Goal: Task Accomplishment & Management: Manage account settings

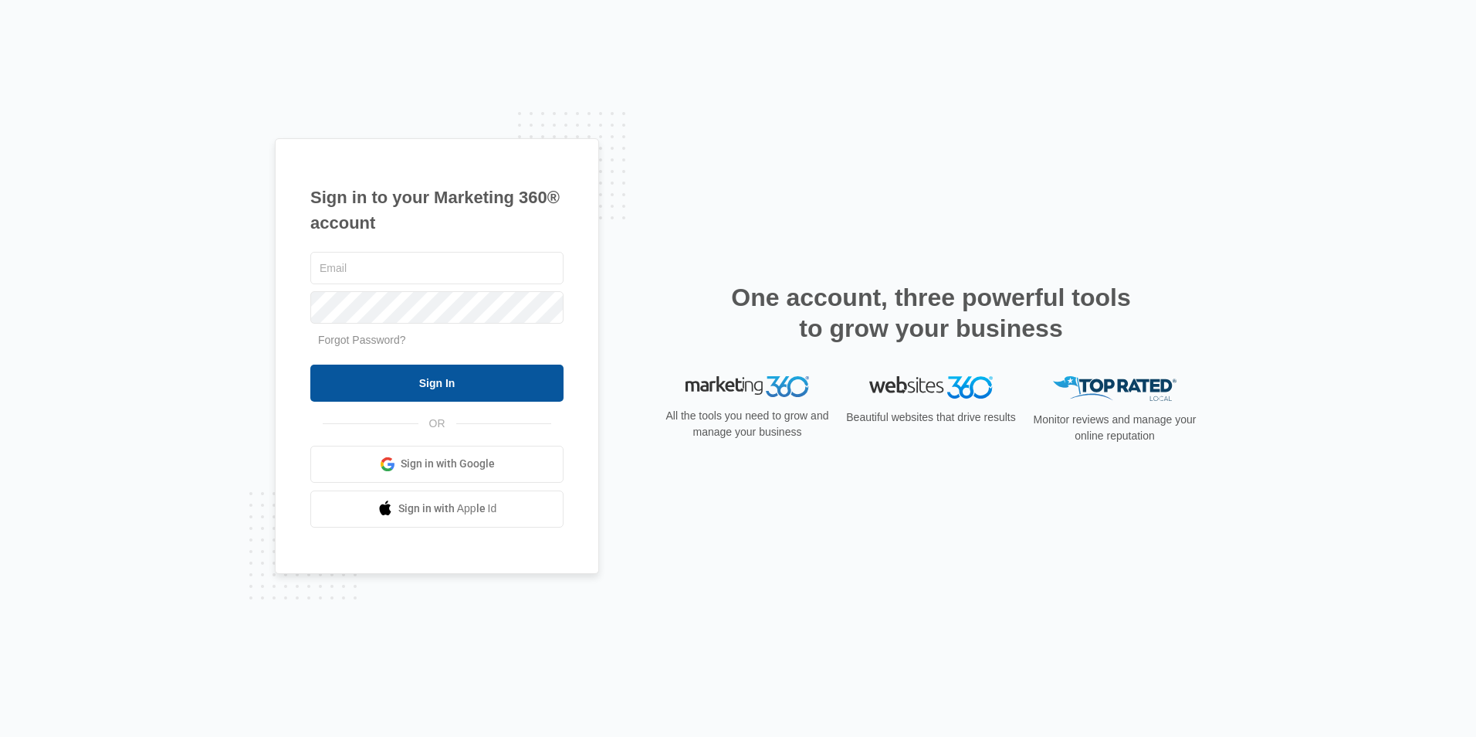
type input "[EMAIL_ADDRESS][DOMAIN_NAME]"
click at [482, 378] on input "Sign In" at bounding box center [436, 382] width 253 height 37
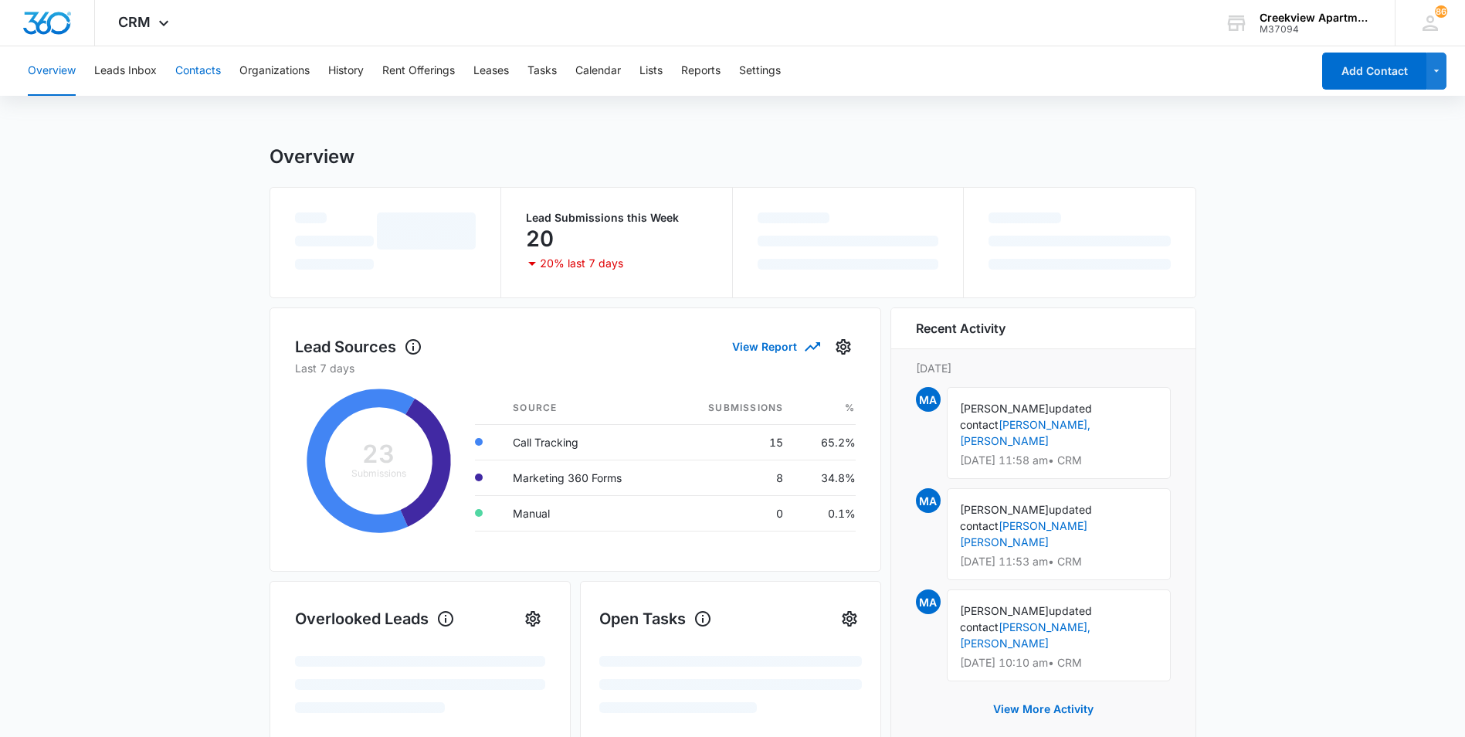
click at [186, 76] on button "Contacts" at bounding box center [198, 70] width 46 height 49
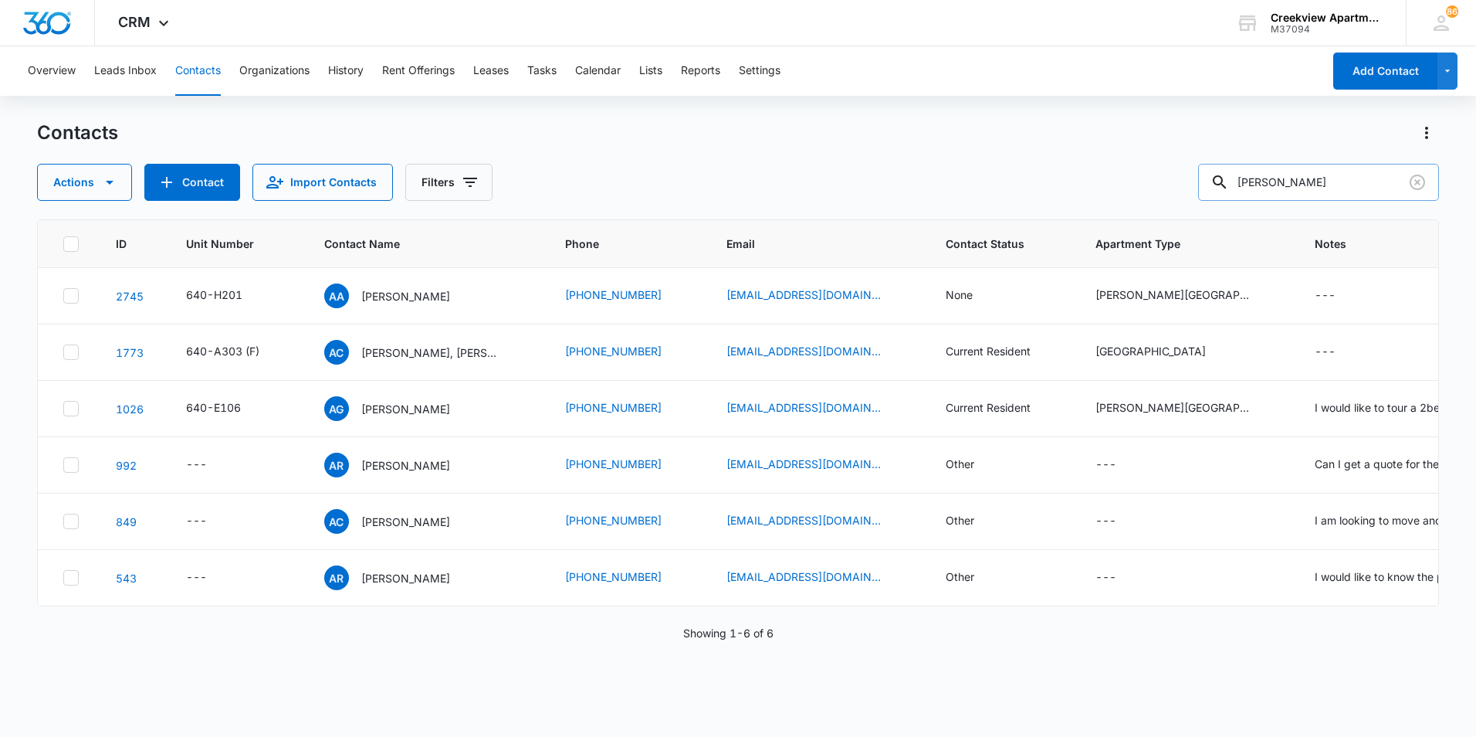
drag, startPoint x: 1255, startPoint y: 194, endPoint x: 1224, endPoint y: 190, distance: 30.4
click at [1224, 190] on div "[PERSON_NAME]" at bounding box center [1318, 182] width 241 height 37
type input "q201"
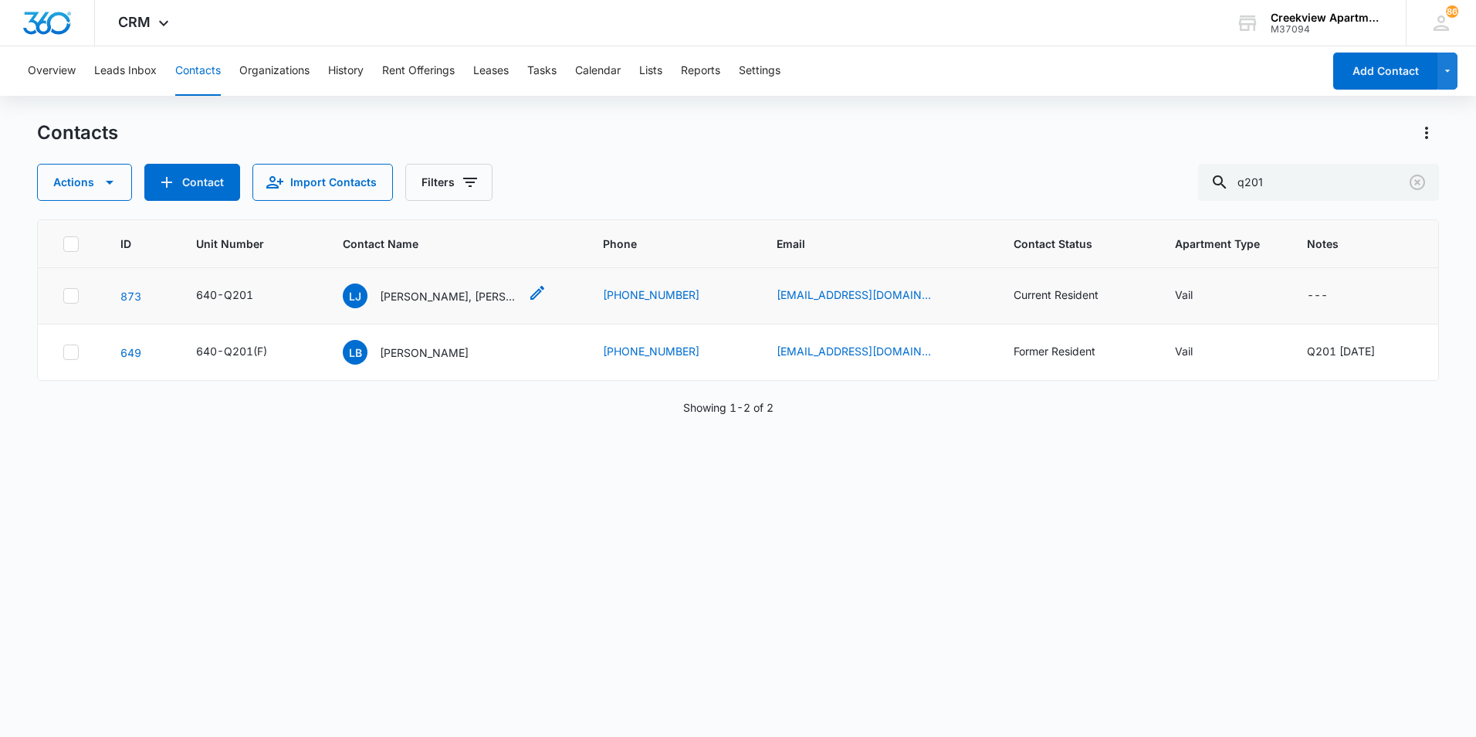
click at [436, 295] on p "[PERSON_NAME], [PERSON_NAME]" at bounding box center [449, 296] width 139 height 16
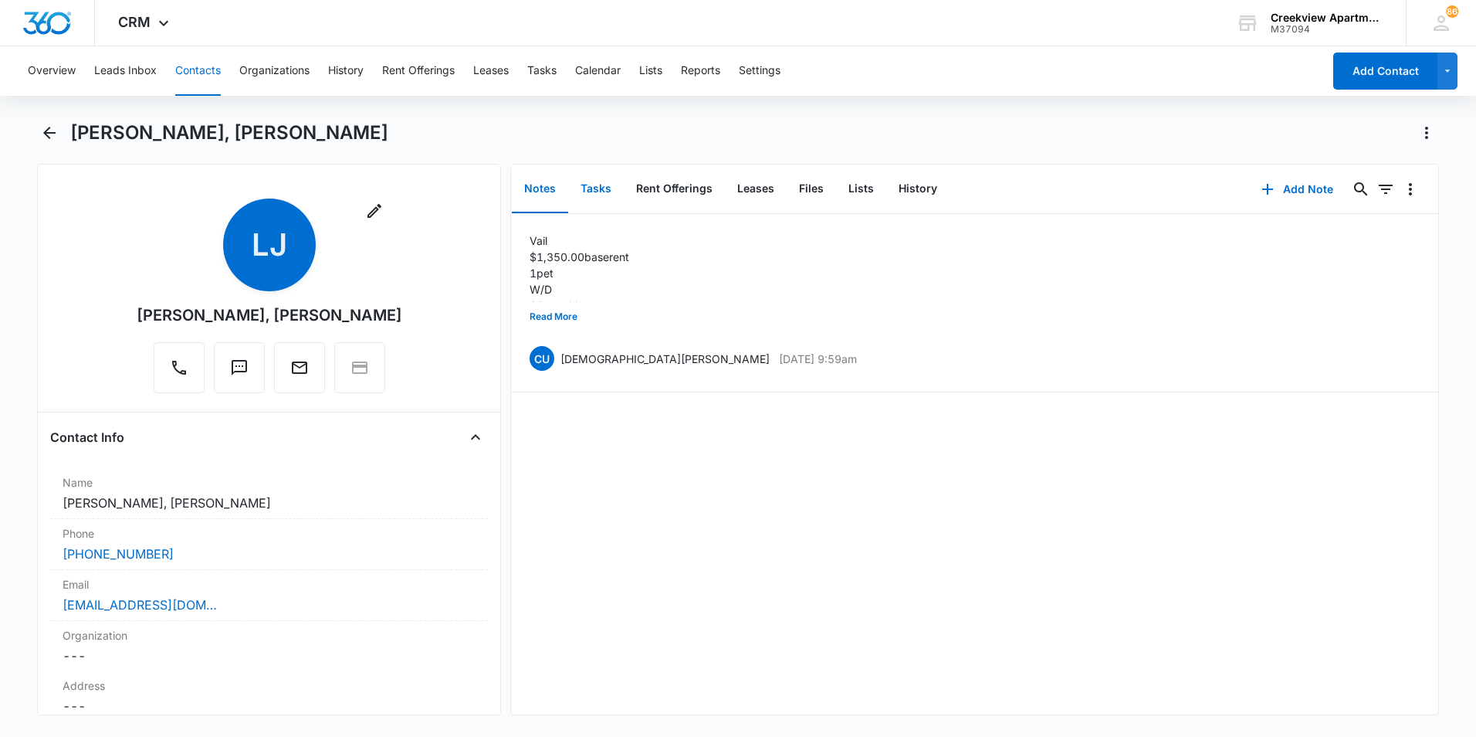
click at [603, 184] on button "Tasks" at bounding box center [596, 189] width 56 height 48
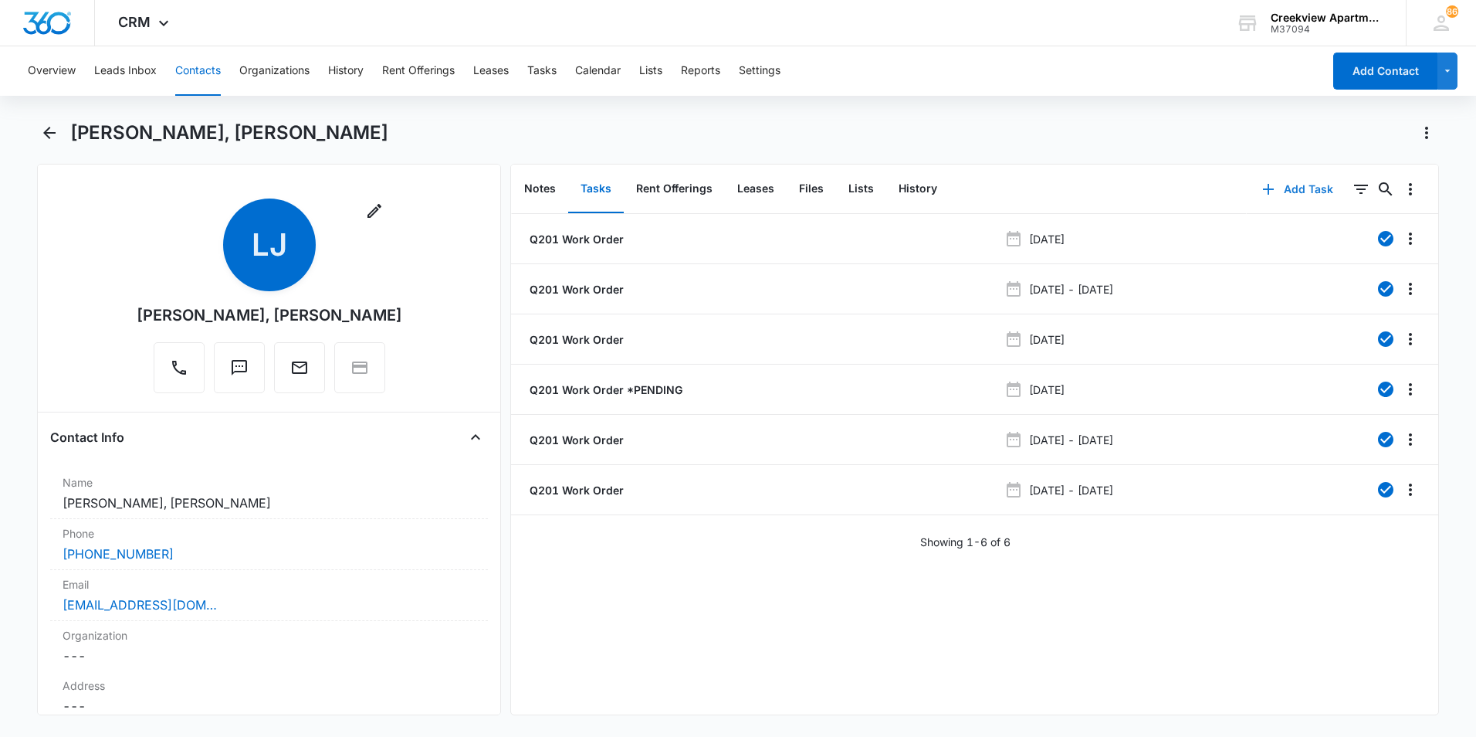
click at [1314, 179] on button "Add Task" at bounding box center [1298, 189] width 102 height 37
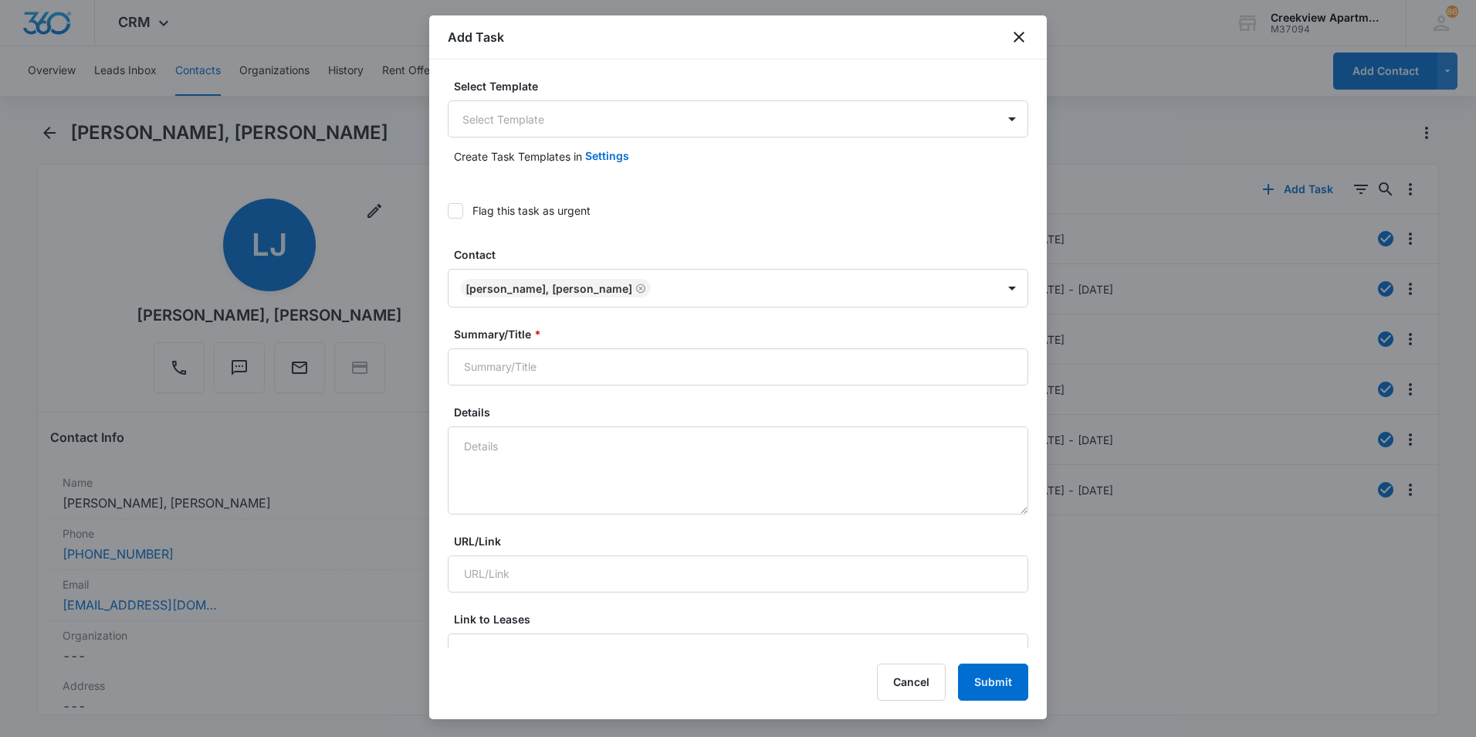
click at [458, 212] on icon at bounding box center [456, 211] width 14 height 14
click at [448, 211] on input "Flag this task as urgent" at bounding box center [448, 211] width 0 height 0
click at [512, 100] on div "Select Template Select Template" at bounding box center [738, 107] width 581 height 59
click at [506, 106] on body "CRM Apps Reputation Websites Forms CRM Email Social Content Files Brand Creekvi…" at bounding box center [738, 368] width 1476 height 737
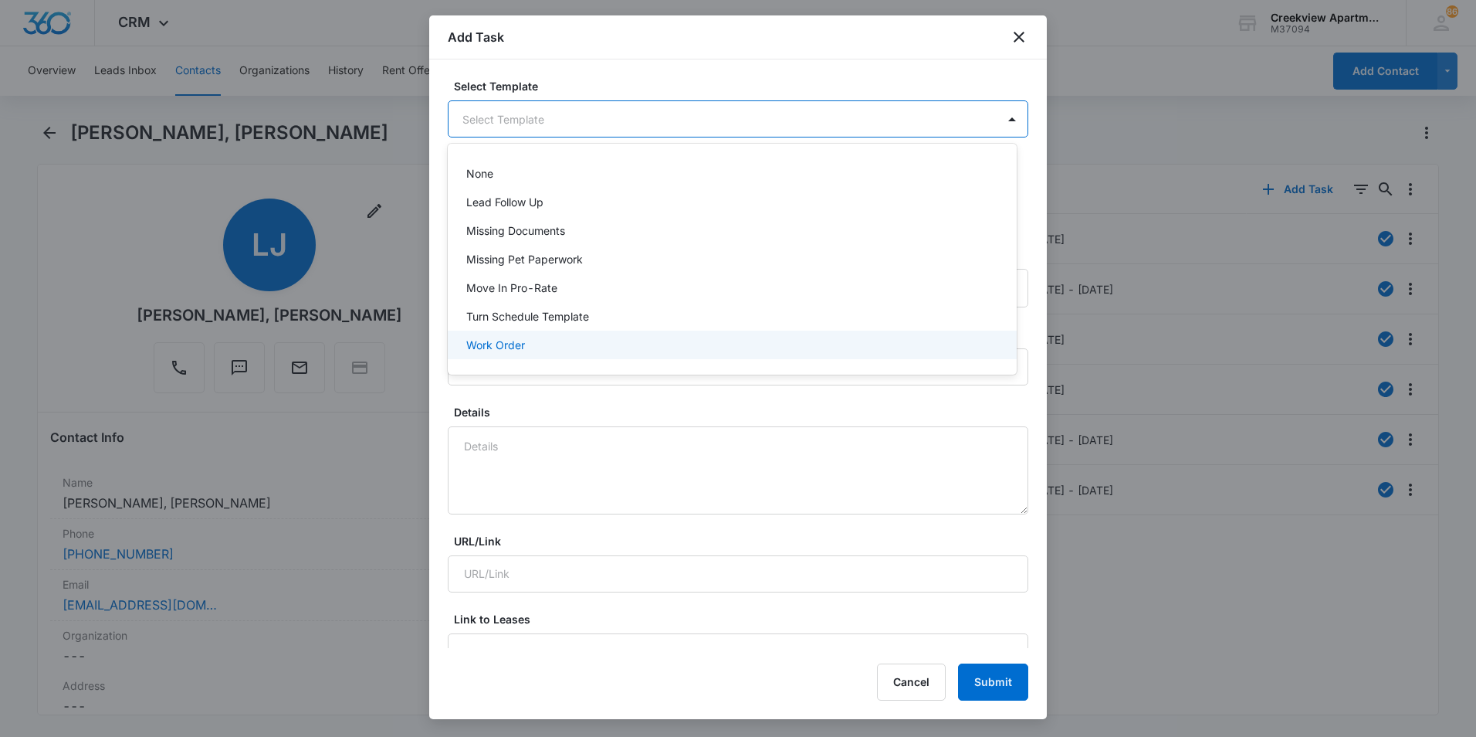
click at [504, 341] on p "Work Order" at bounding box center [495, 345] width 59 height 16
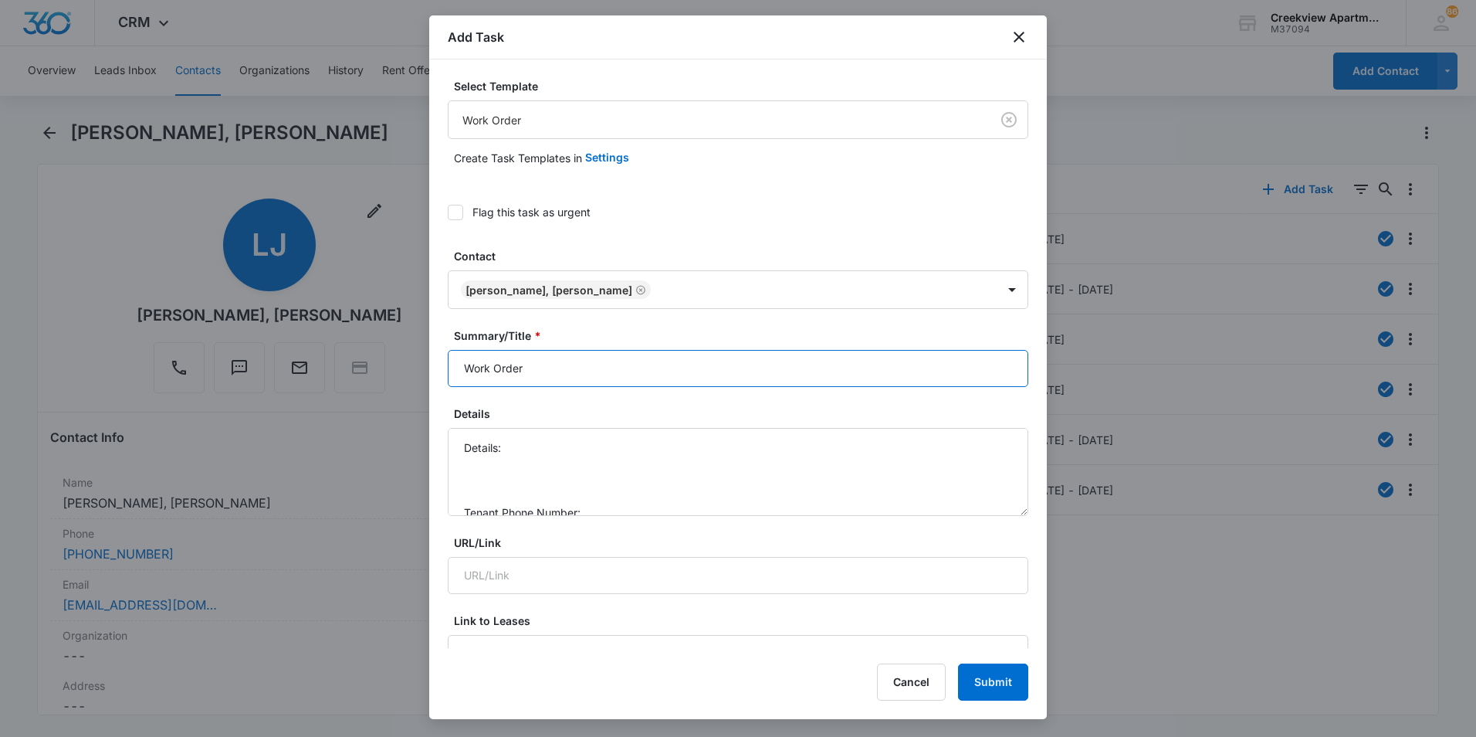
click at [459, 354] on input "Work Order" at bounding box center [738, 368] width 581 height 37
type input "Q201 - Work Order"
click at [539, 430] on textarea "Details: Tenant Phone Number: Call Before:" at bounding box center [738, 472] width 581 height 88
click at [622, 456] on textarea "Details: No hot water Tenant Phone Number: Call Before:" at bounding box center [738, 472] width 581 height 88
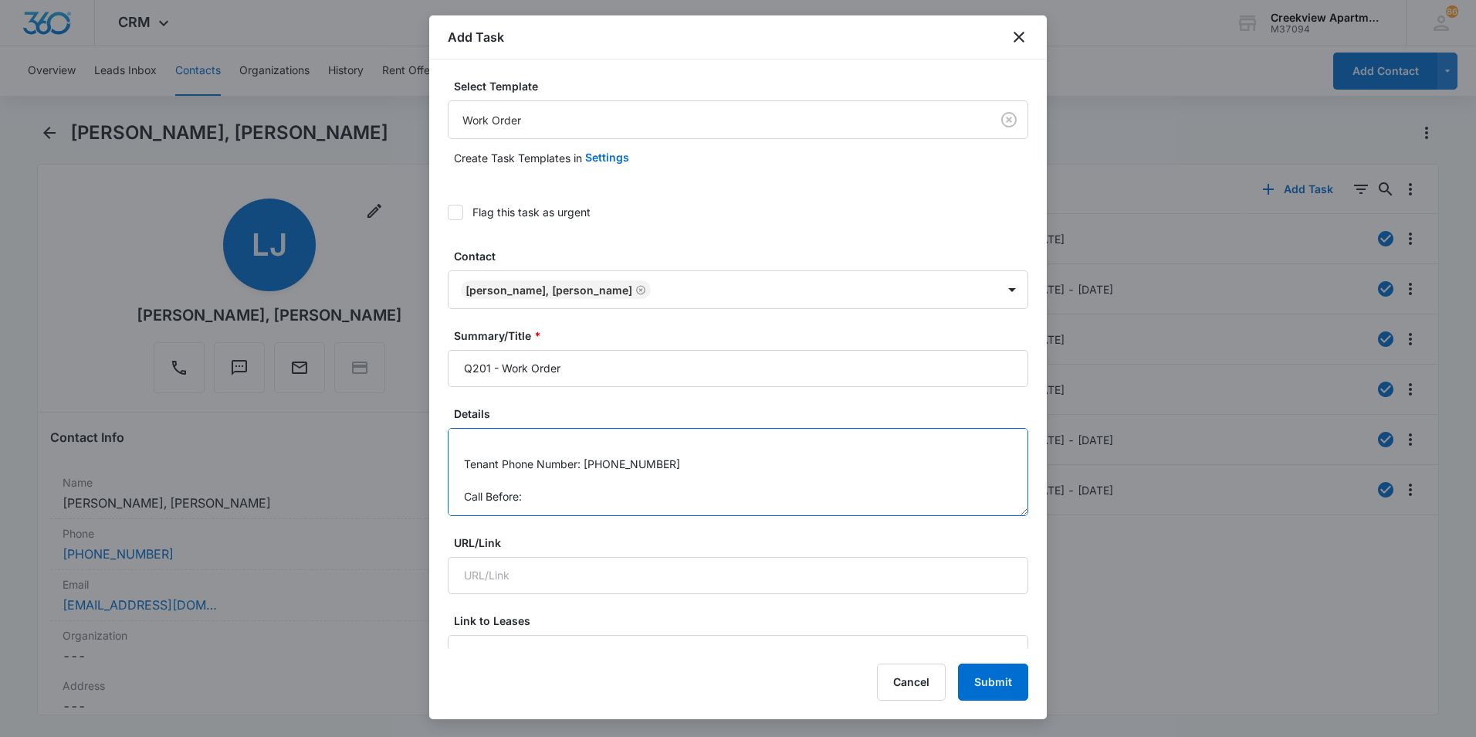
click at [560, 504] on textarea "Details: No hot water Tenant Phone Number: [PHONE_NUMBER] Call Before:" at bounding box center [738, 472] width 581 height 88
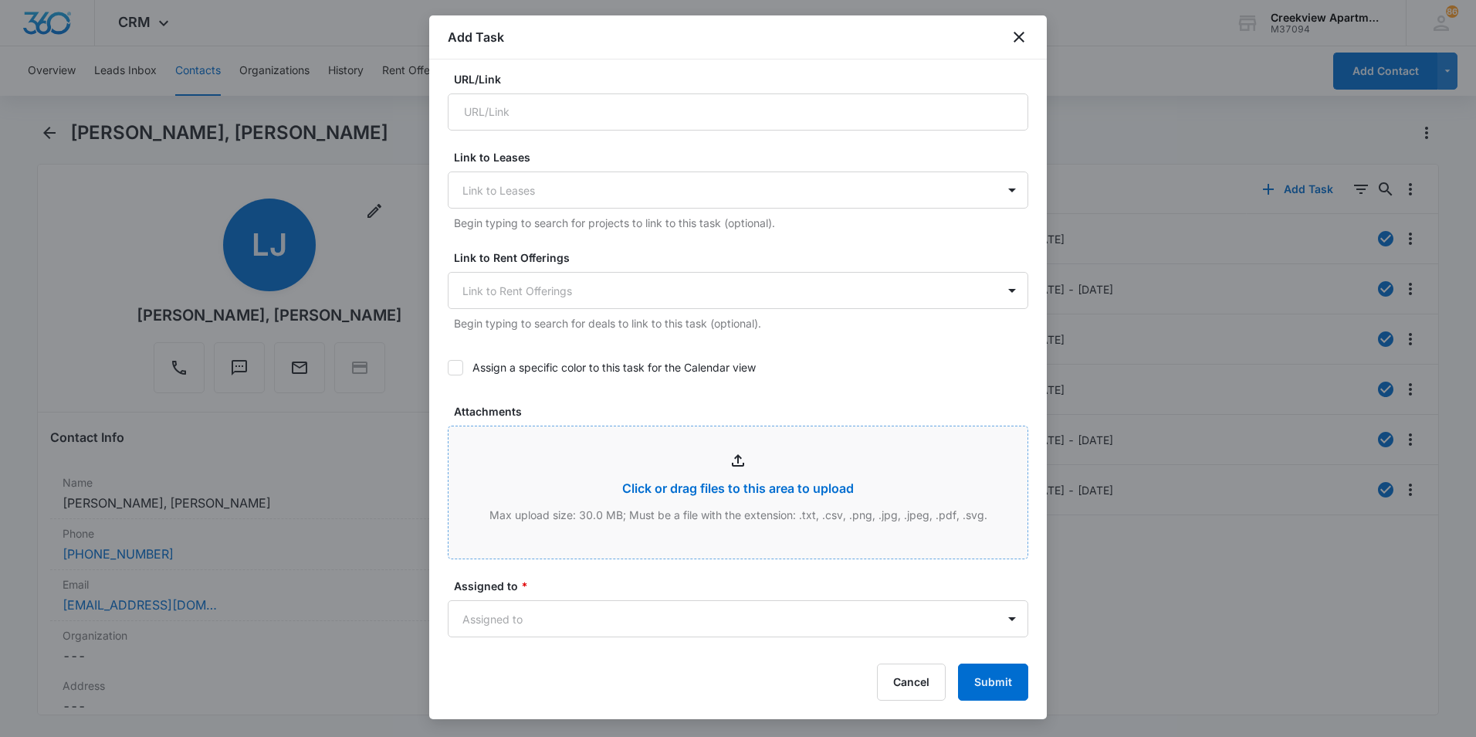
scroll to position [839, 0]
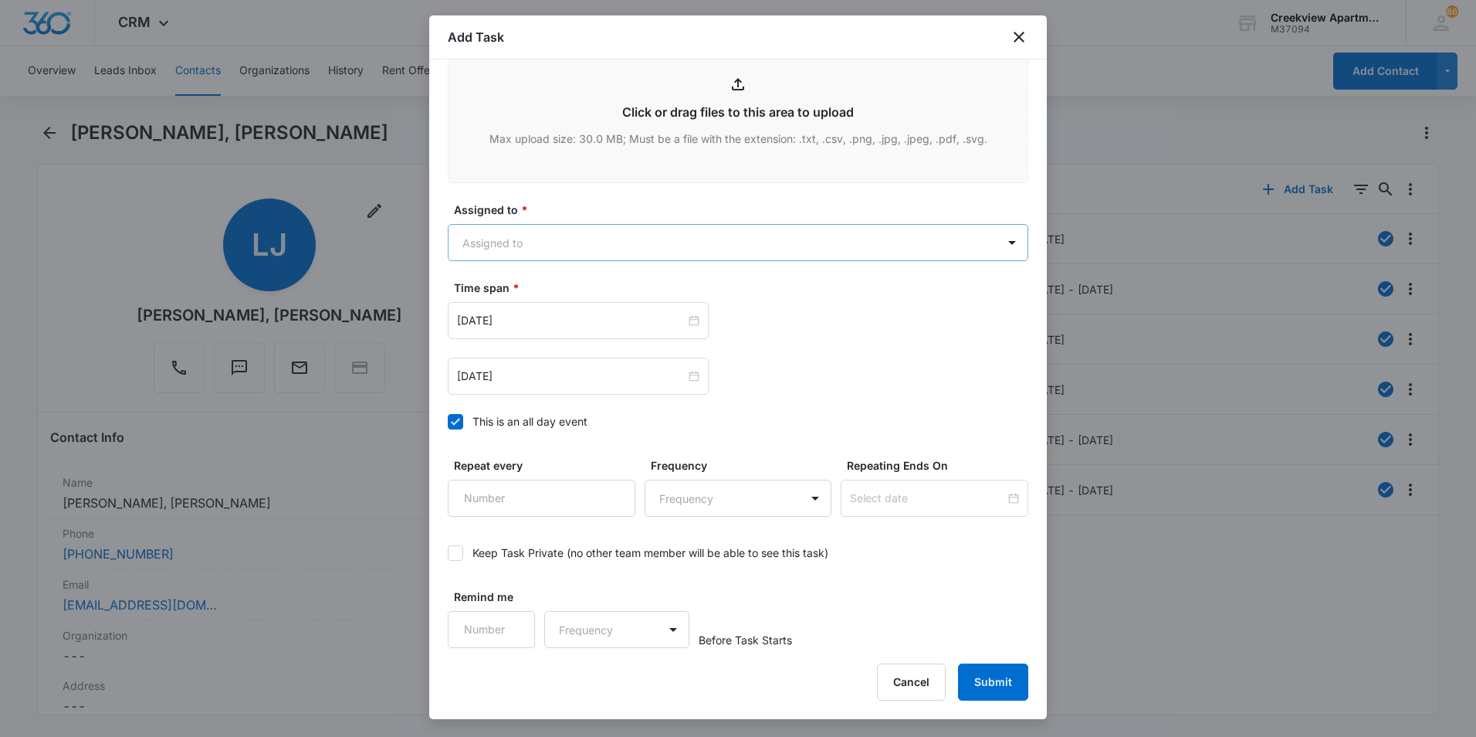
type textarea "Details: No hot water Tenant Phone Number: [PHONE_NUMBER] Call Before: yes"
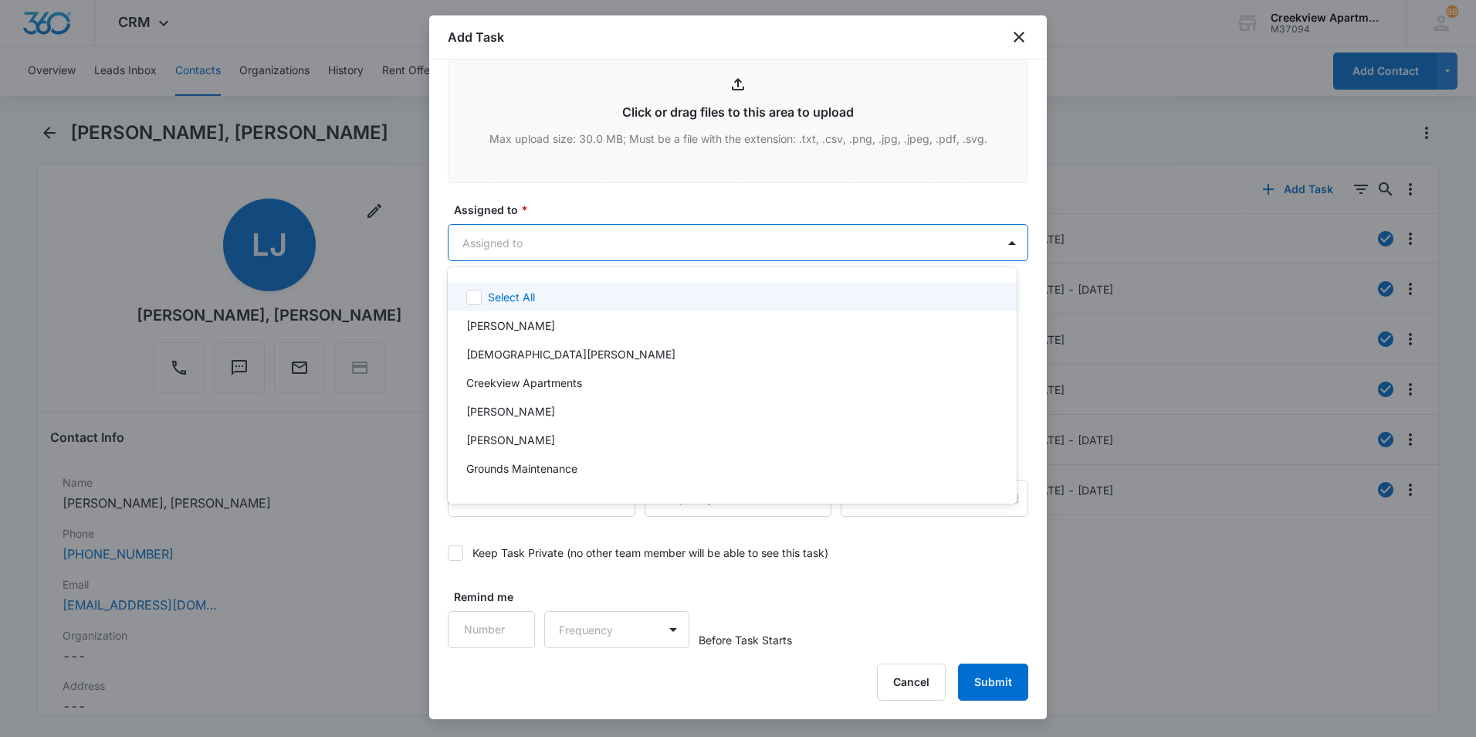
click at [511, 242] on body "CRM Apps Reputation Websites Forms CRM Email Social Content Files Brand Creekvi…" at bounding box center [738, 368] width 1476 height 737
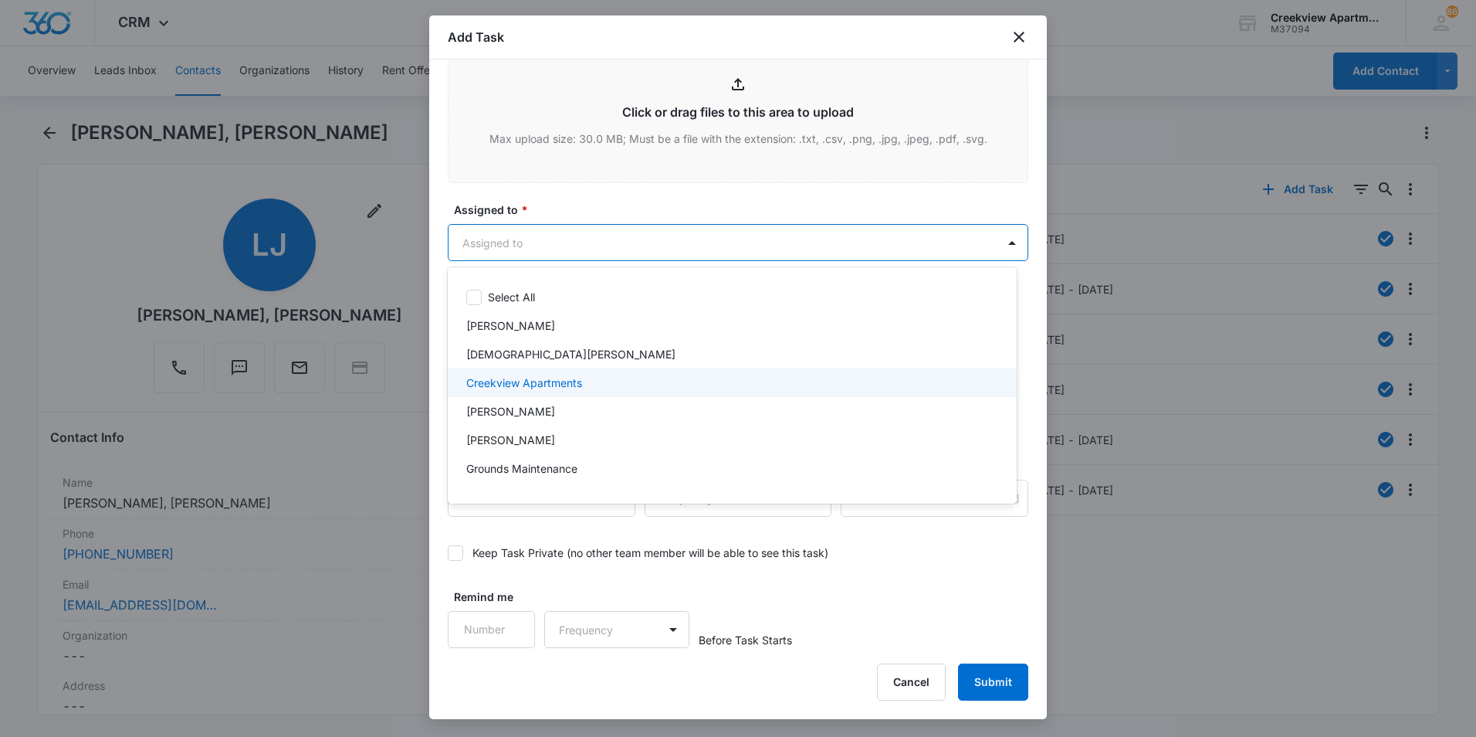
scroll to position [77, 0]
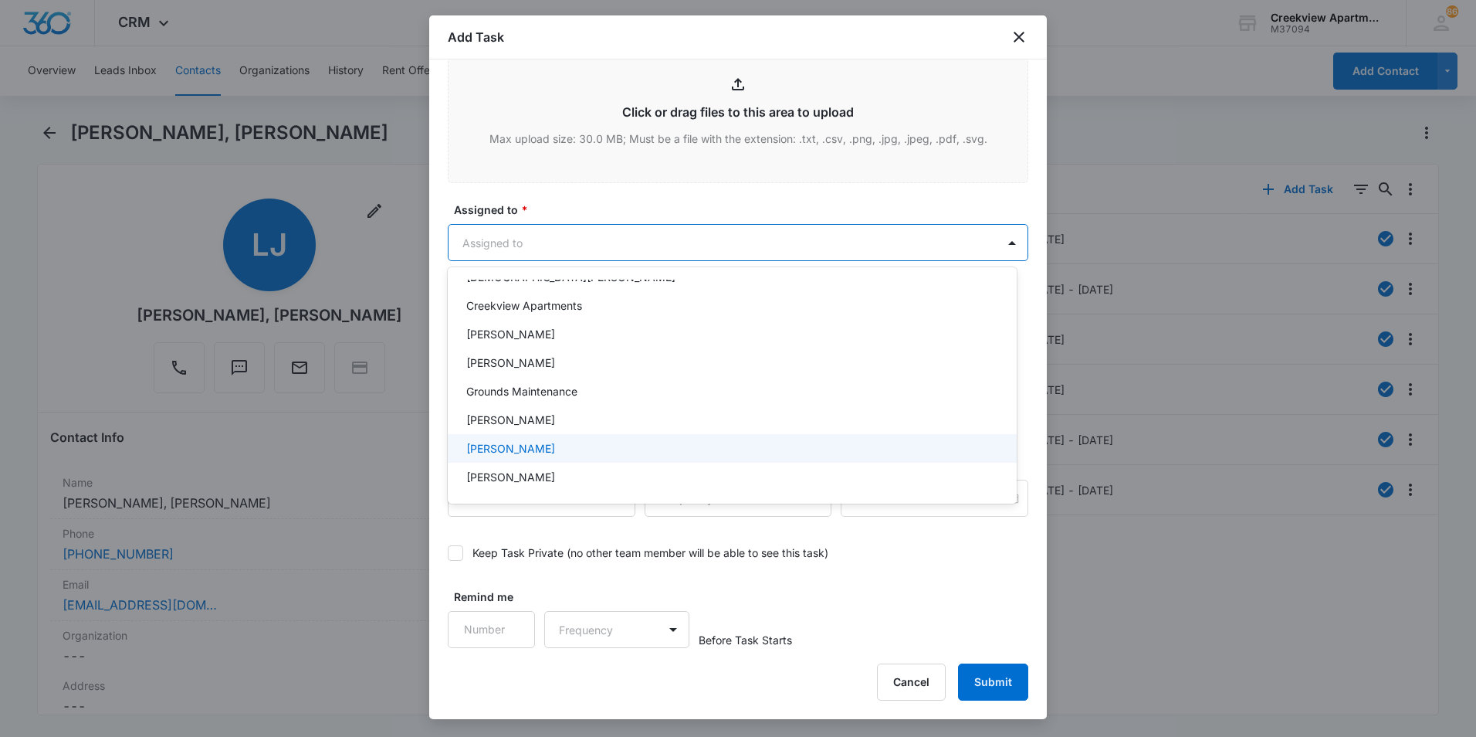
click at [527, 452] on p "[PERSON_NAME]" at bounding box center [510, 448] width 89 height 16
click at [651, 197] on div at bounding box center [738, 368] width 1476 height 737
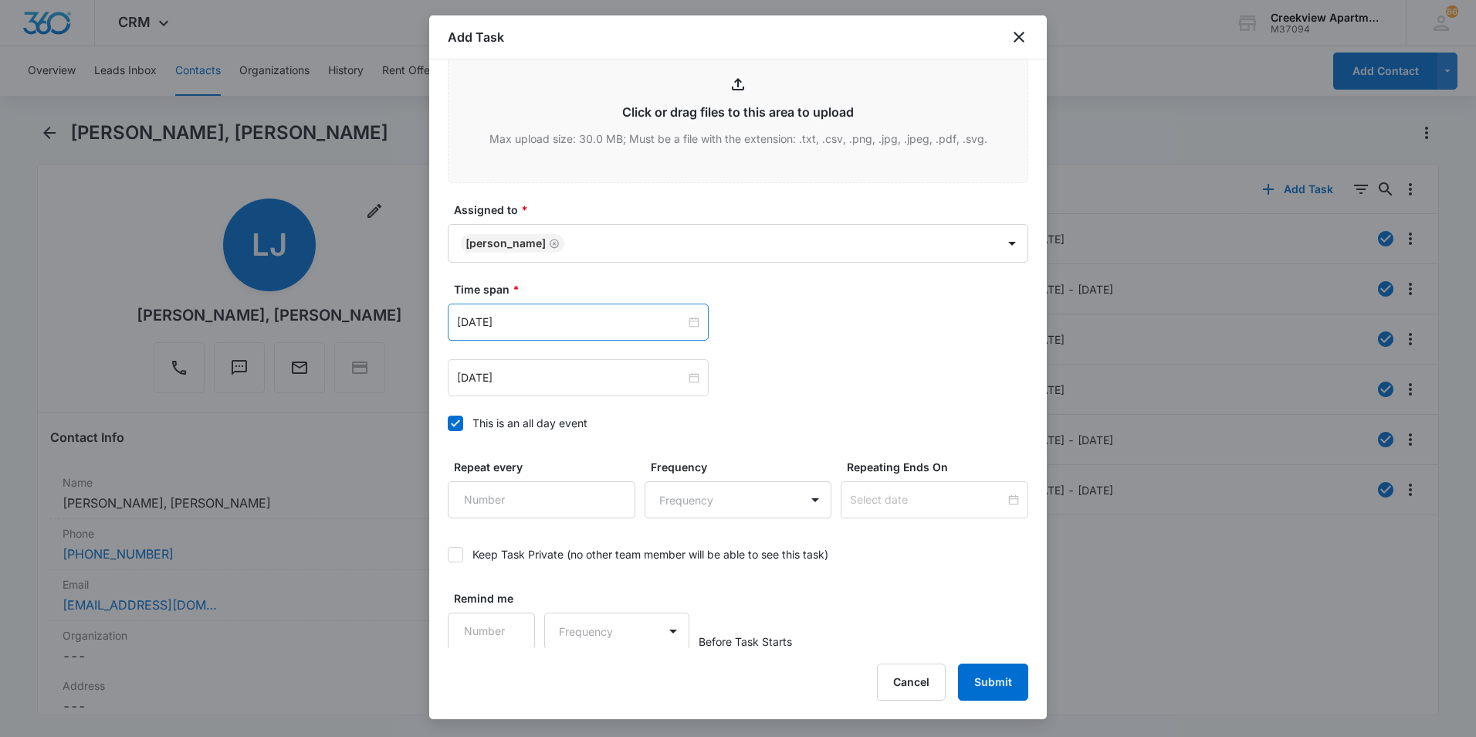
click at [619, 335] on div "[DATE]" at bounding box center [578, 321] width 261 height 37
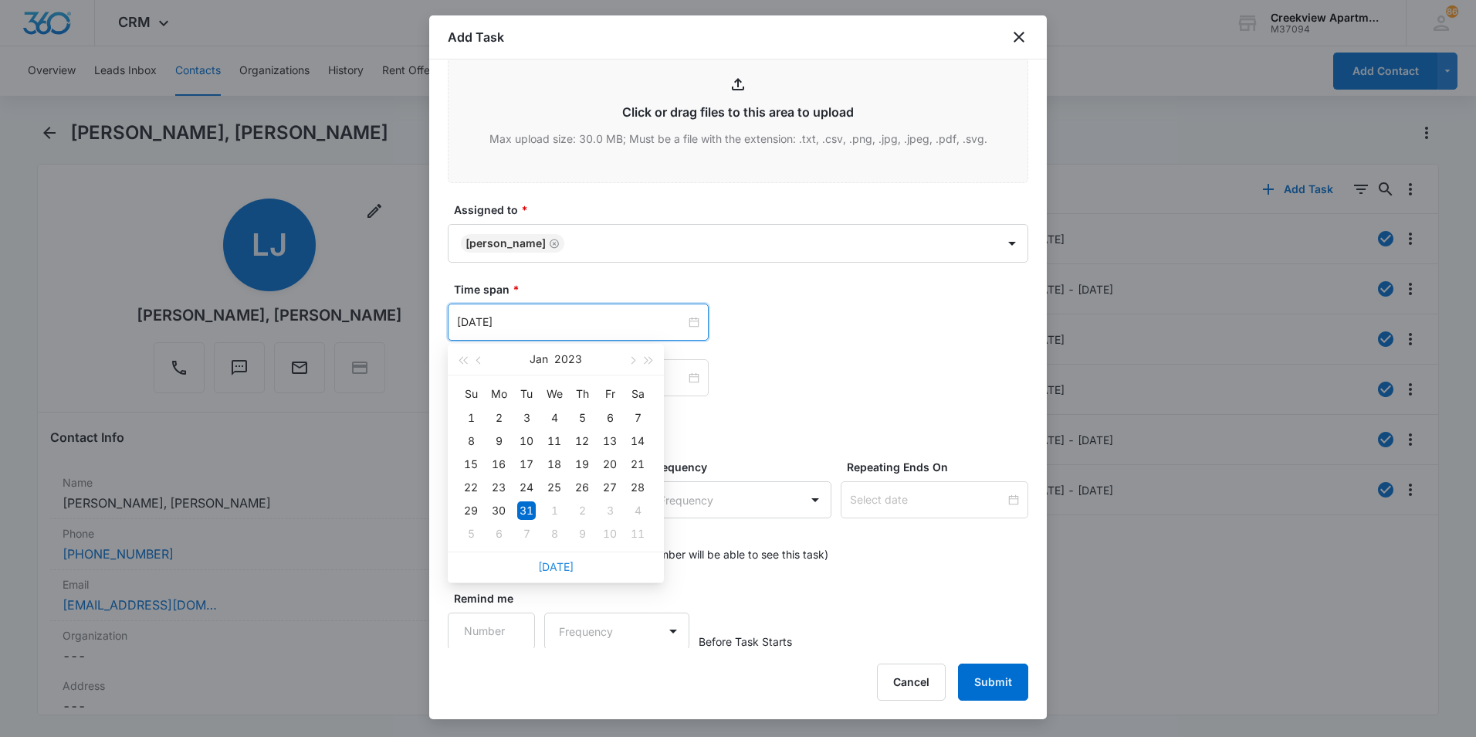
click at [560, 567] on link "[DATE]" at bounding box center [556, 566] width 36 height 13
type input "[DATE]"
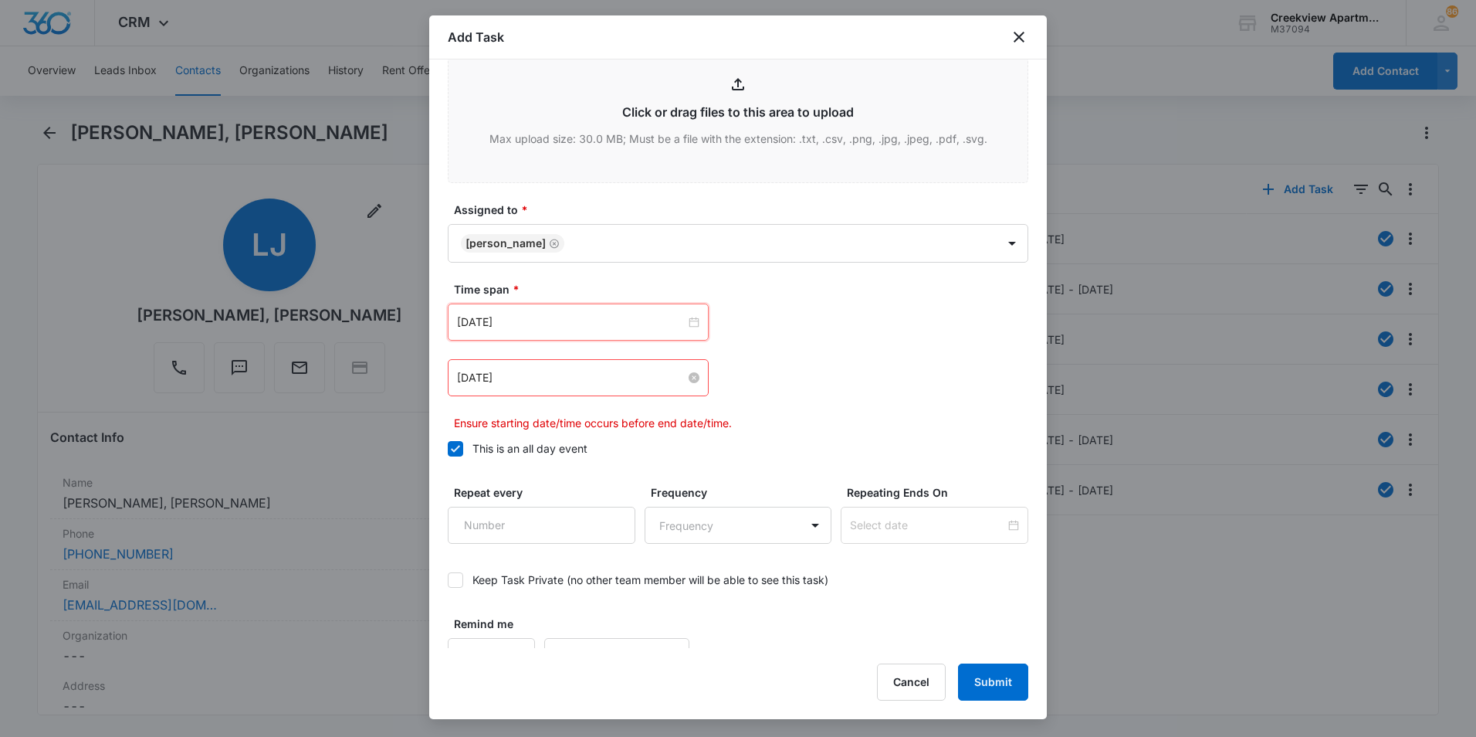
click at [645, 384] on input "[DATE]" at bounding box center [571, 377] width 229 height 17
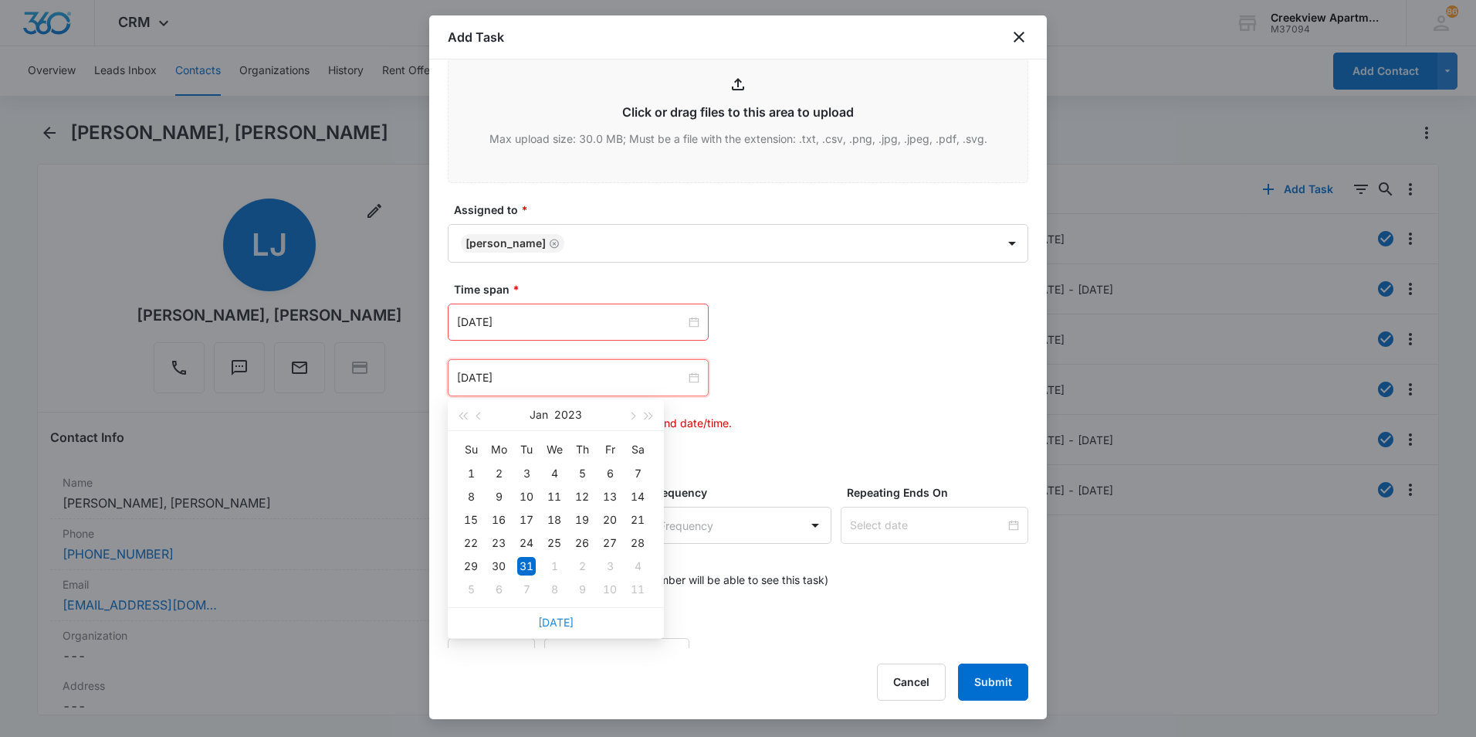
click at [555, 622] on link "[DATE]" at bounding box center [556, 621] width 36 height 13
type input "[DATE]"
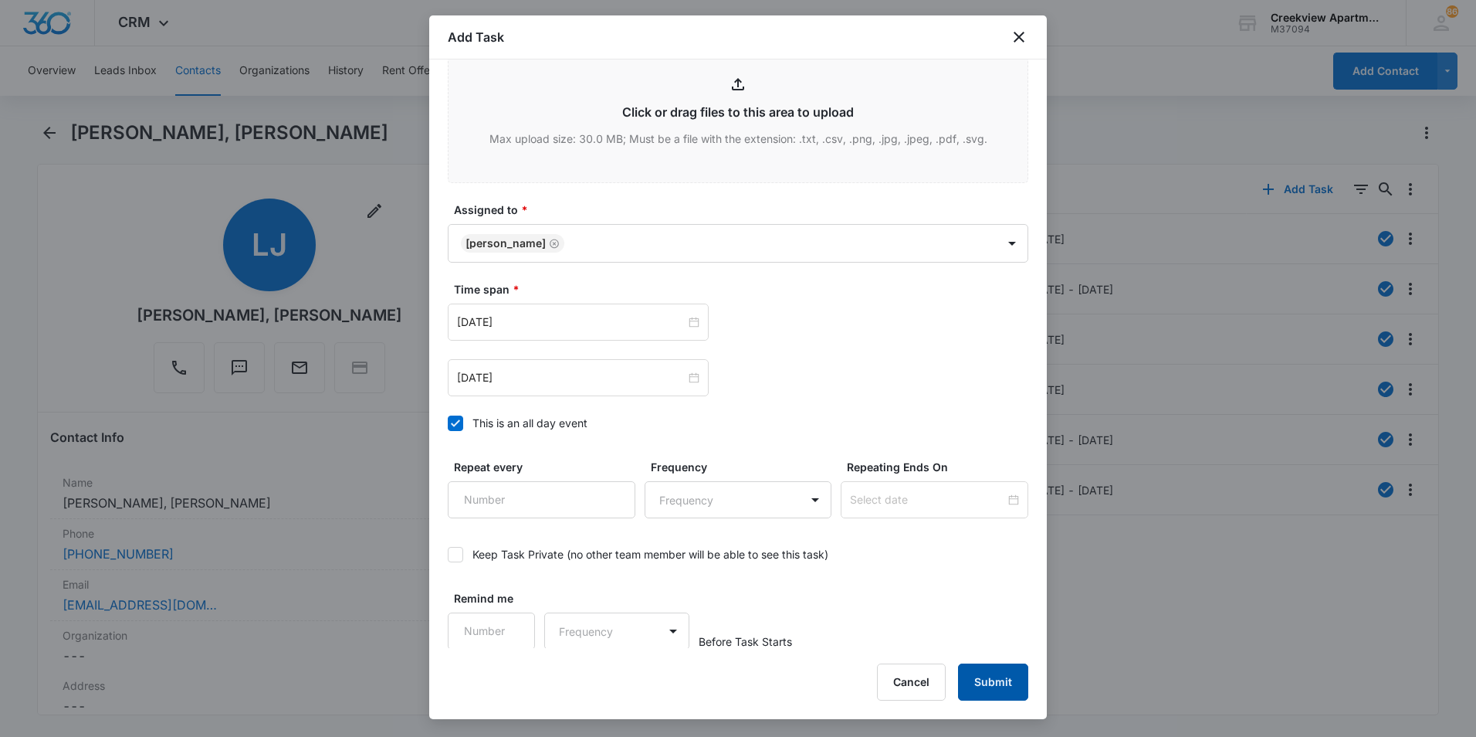
click at [1004, 680] on button "Submit" at bounding box center [993, 681] width 70 height 37
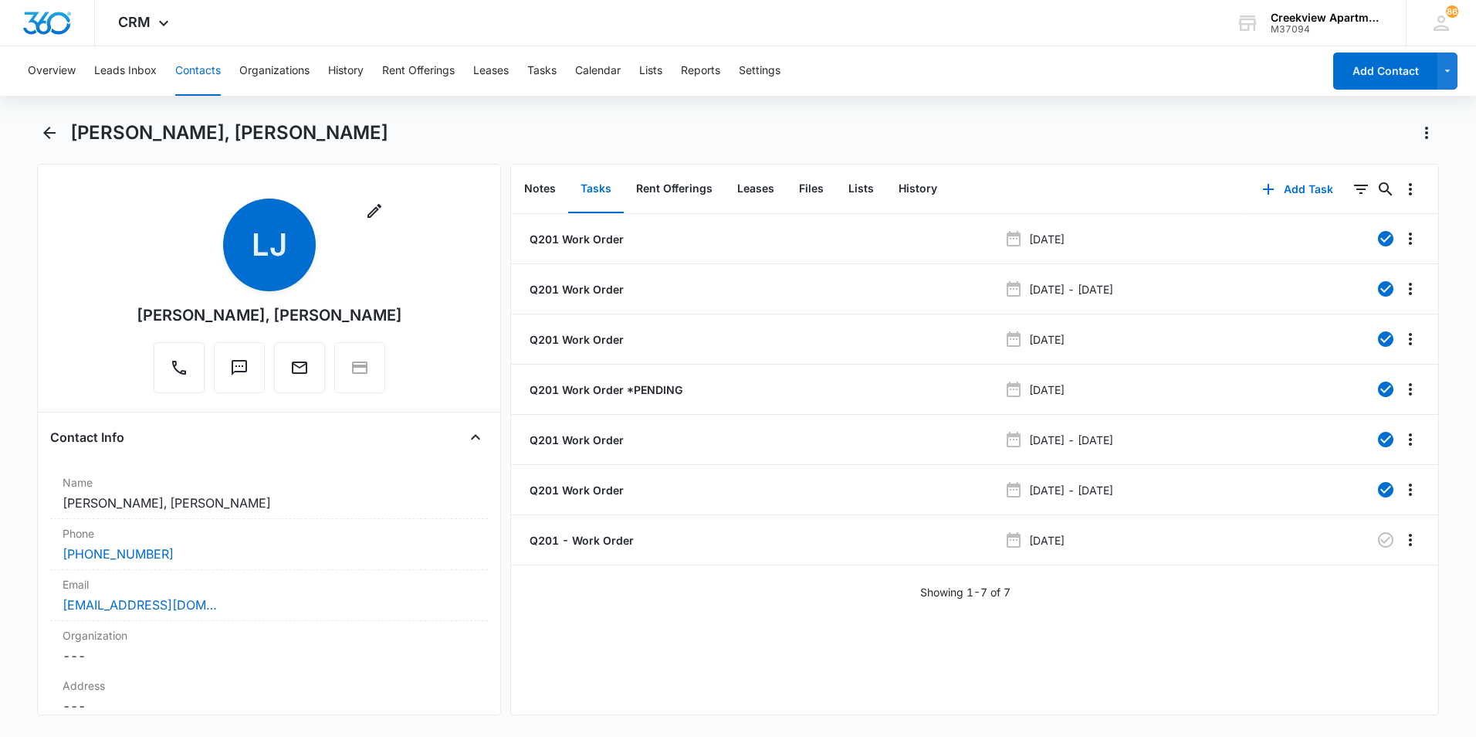
drag, startPoint x: 65, startPoint y: 123, endPoint x: 62, endPoint y: 132, distance: 9.8
click at [65, 123] on div "[PERSON_NAME], [PERSON_NAME]" at bounding box center [738, 141] width 1402 height 43
click at [60, 132] on button "Back" at bounding box center [49, 132] width 24 height 25
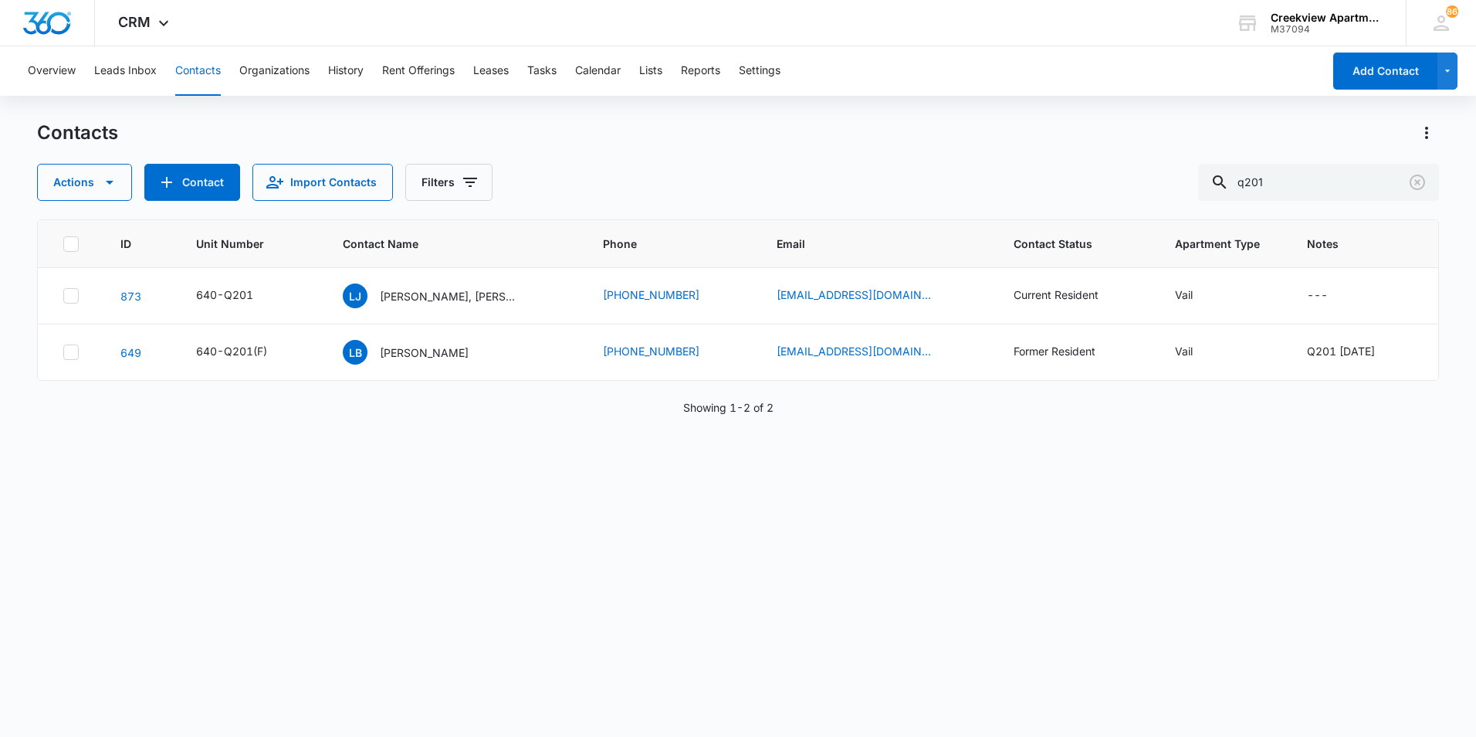
click at [54, 134] on h1 "Contacts" at bounding box center [77, 132] width 81 height 23
click at [778, 220] on th "Email" at bounding box center [876, 244] width 237 height 48
drag, startPoint x: 1321, startPoint y: 171, endPoint x: 1173, endPoint y: 186, distance: 149.0
click at [1173, 186] on div "Actions Contact Import Contacts Filters q201" at bounding box center [738, 182] width 1402 height 37
type input "k"
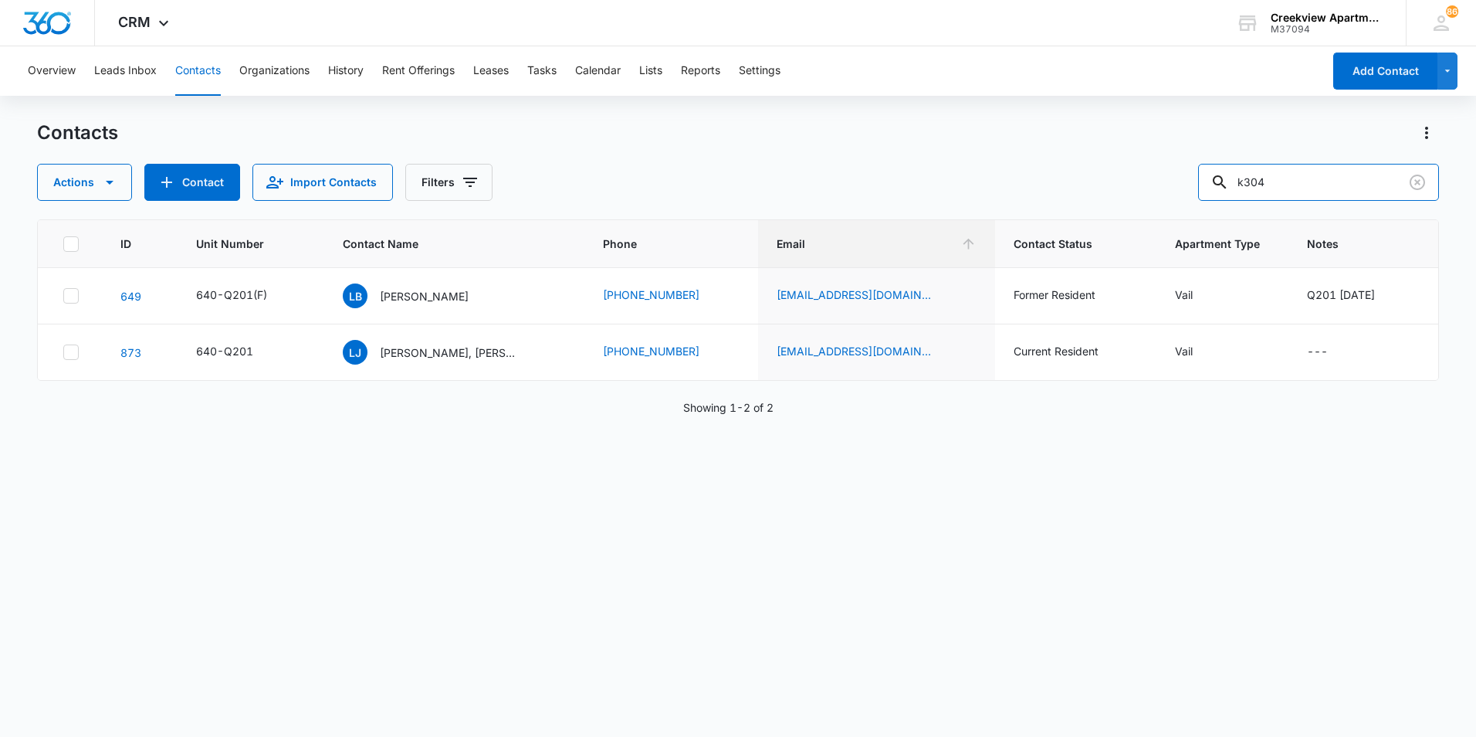
type input "k304"
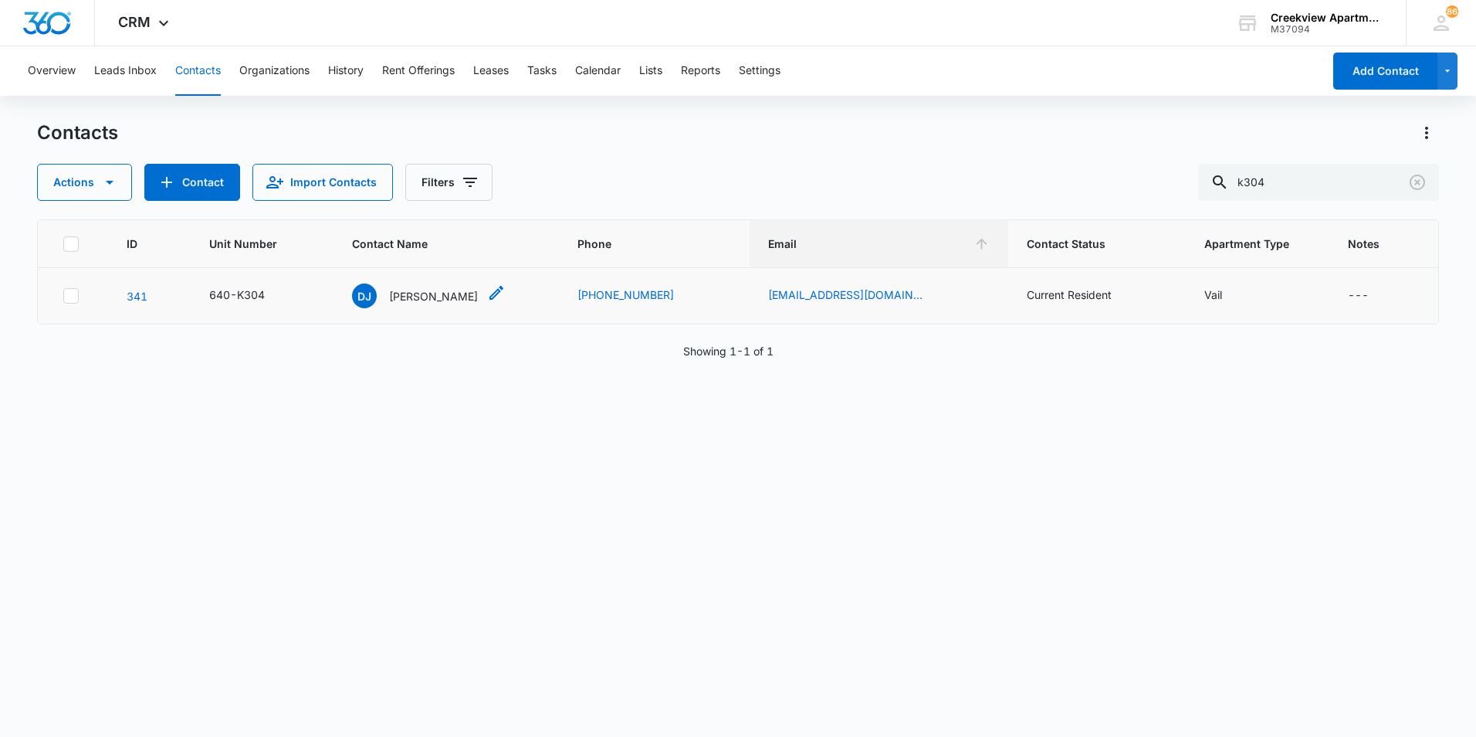
click at [451, 303] on p "[PERSON_NAME]" at bounding box center [433, 296] width 89 height 16
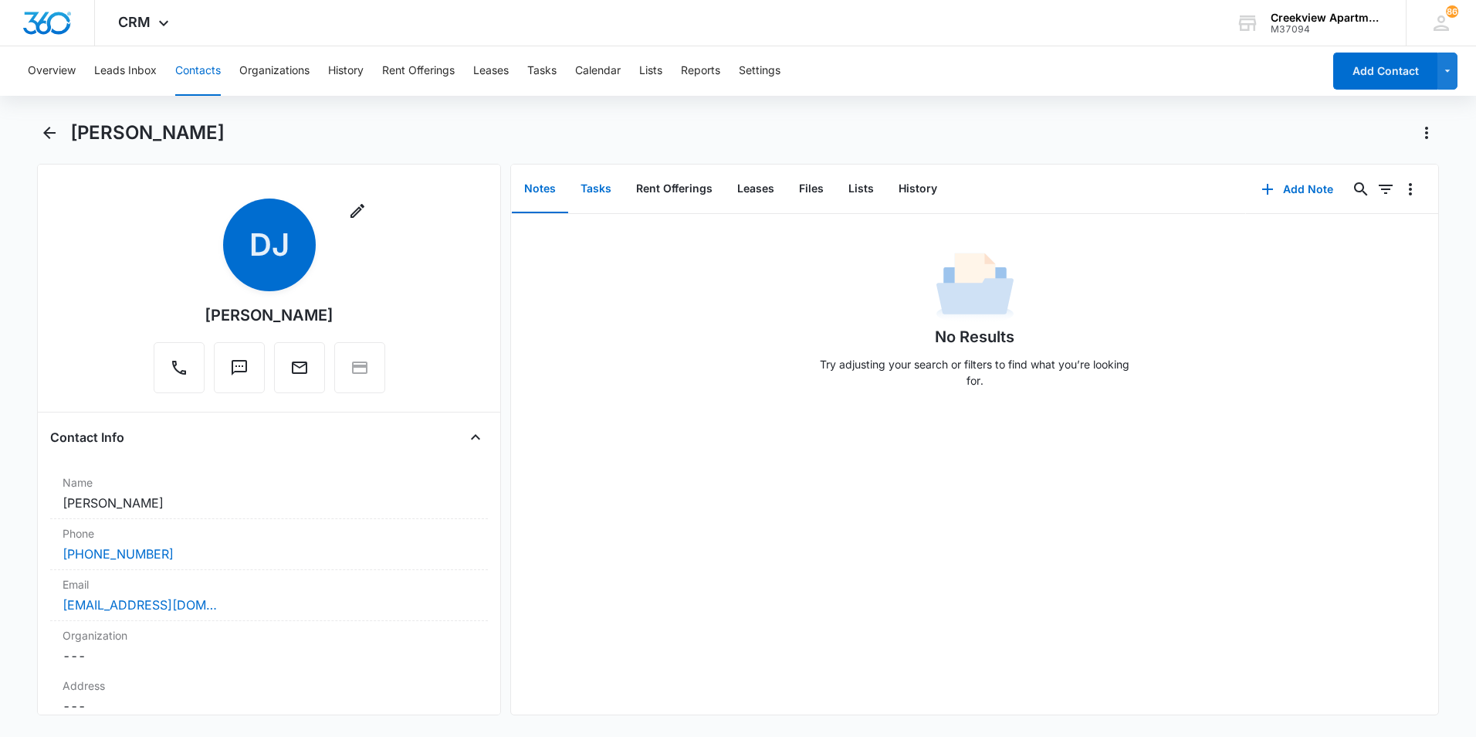
click at [610, 181] on button "Tasks" at bounding box center [596, 189] width 56 height 48
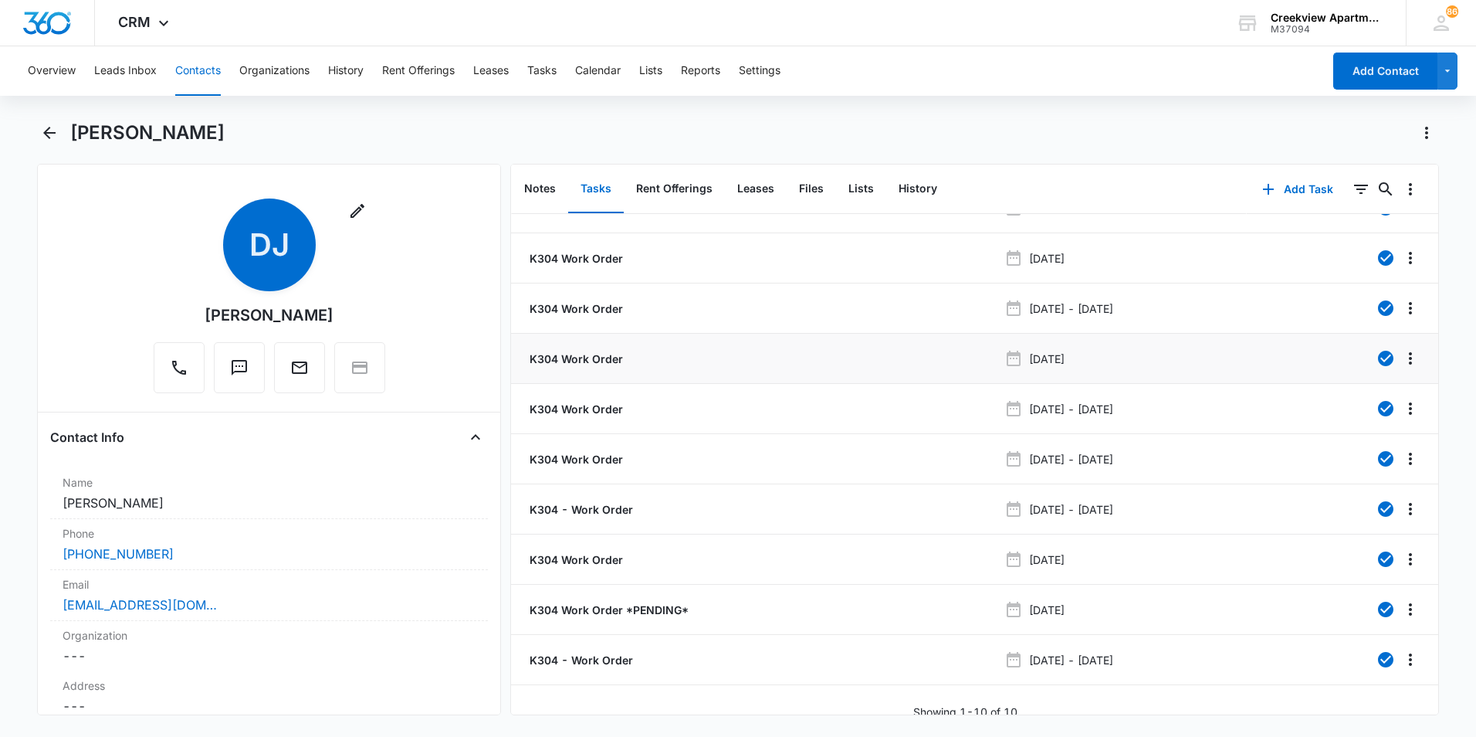
scroll to position [48, 0]
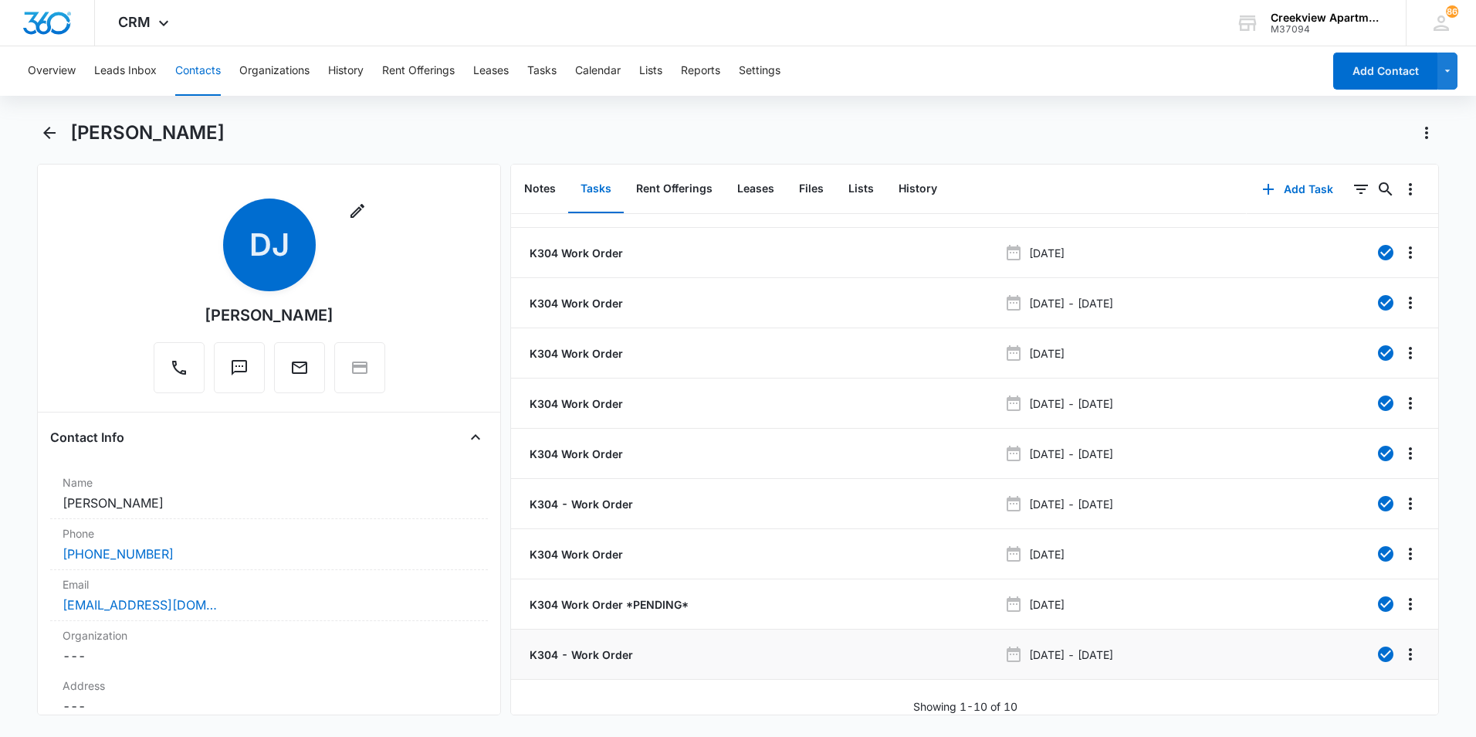
click at [606, 649] on p "K304 - Work Order" at bounding box center [580, 654] width 107 height 16
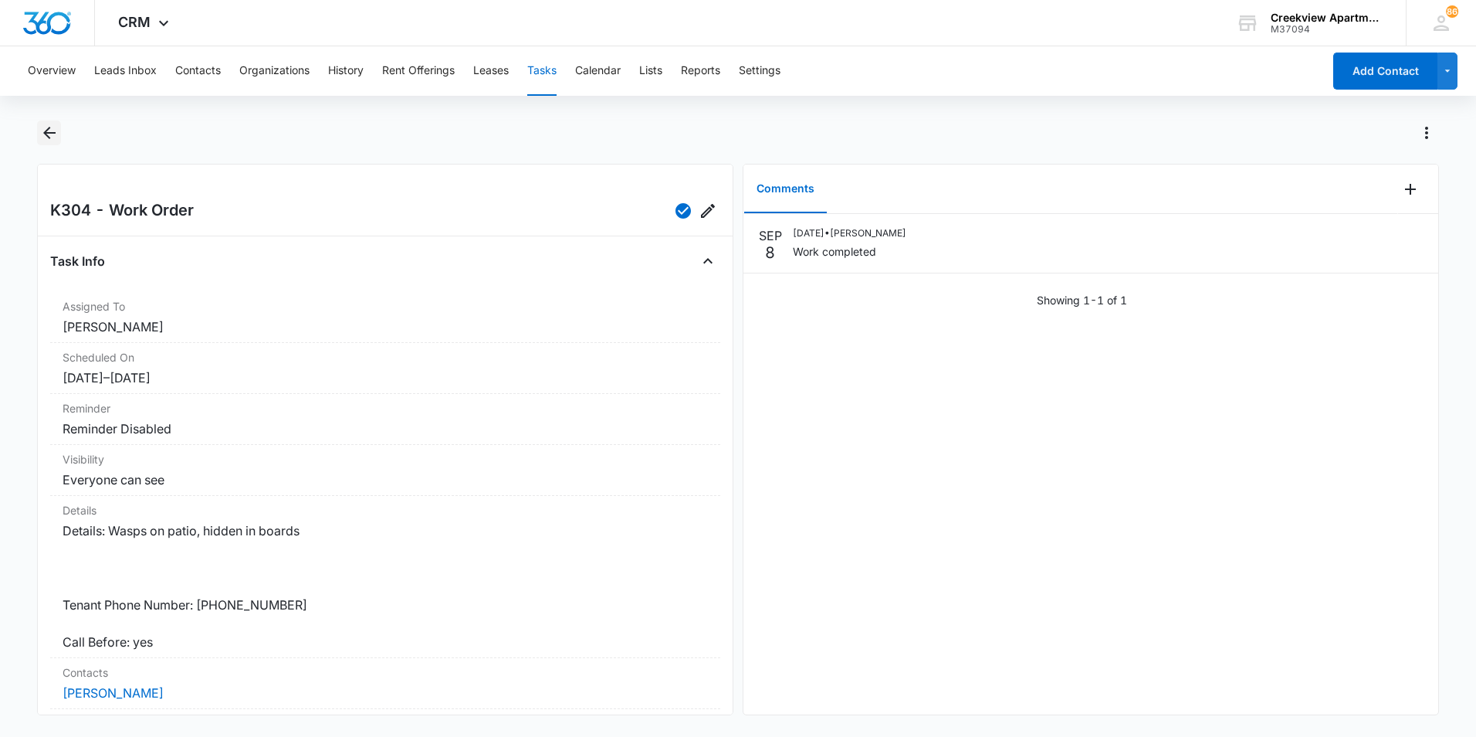
click at [58, 134] on icon "Back" at bounding box center [49, 133] width 19 height 19
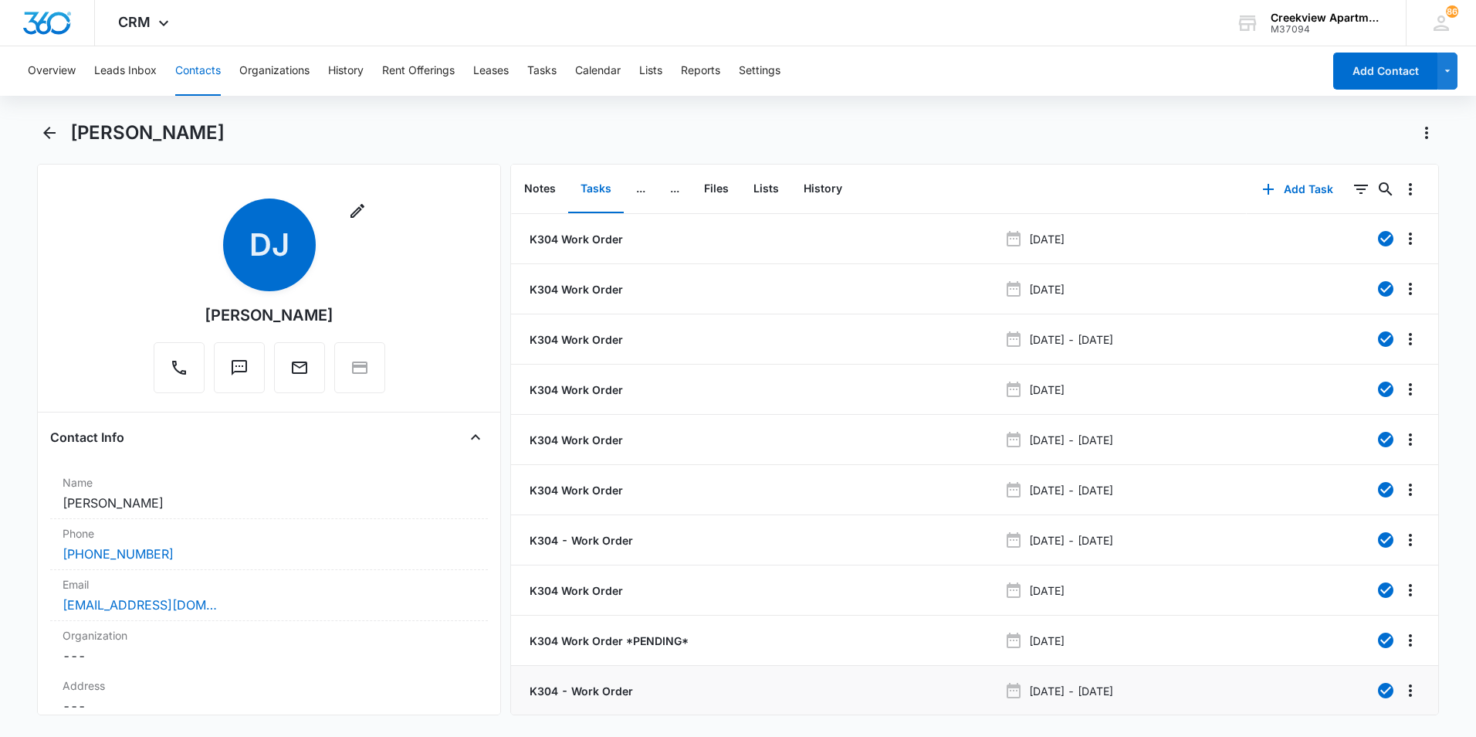
scroll to position [48, 0]
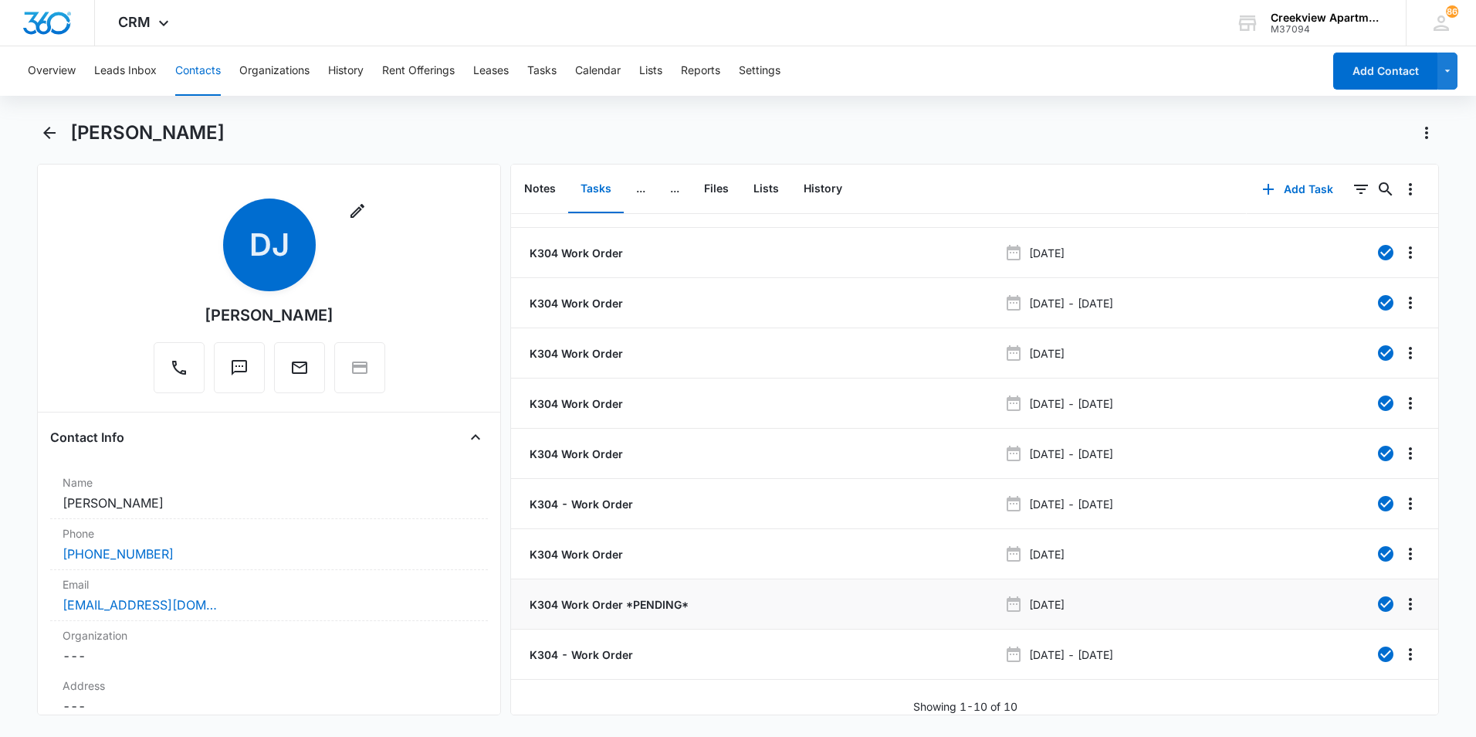
click at [674, 596] on p "K304 Work Order *PENDING*" at bounding box center [608, 604] width 162 height 16
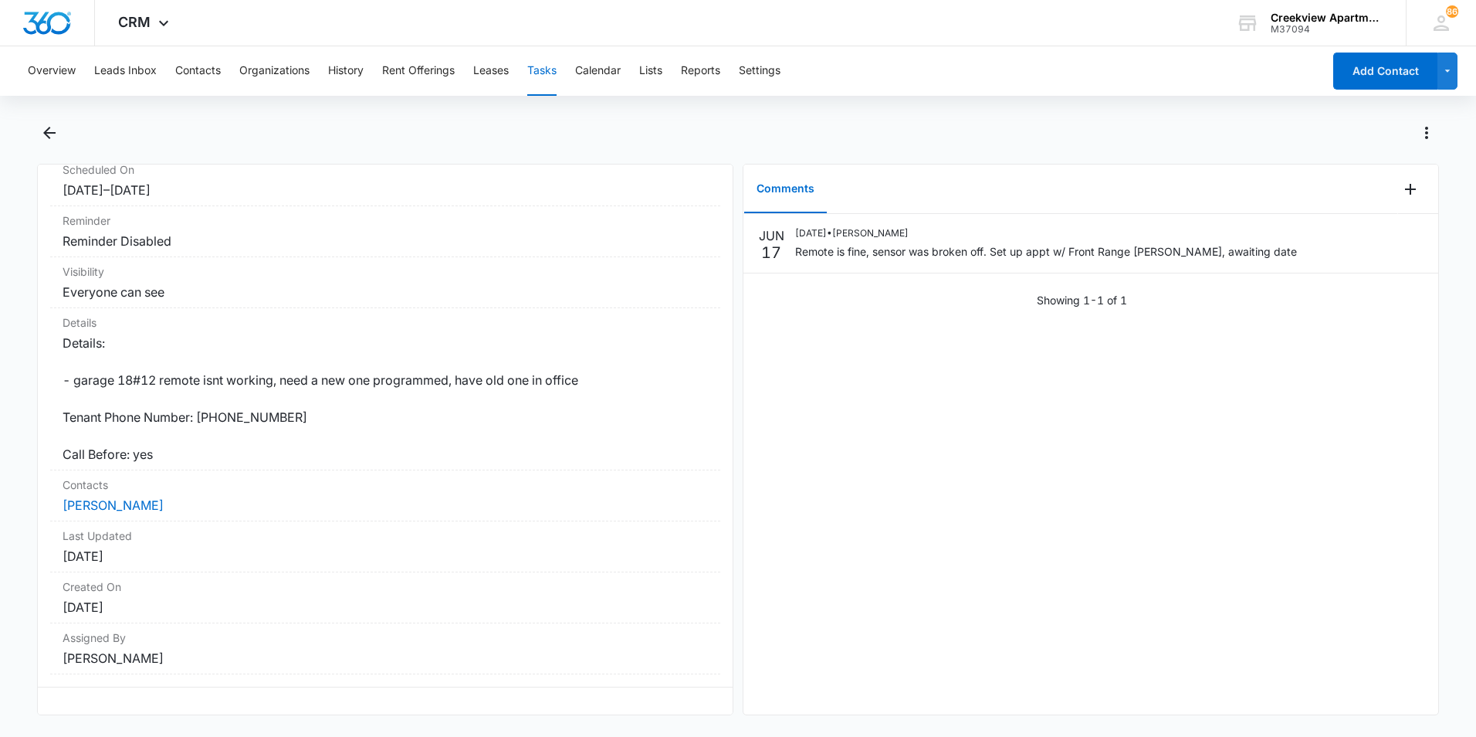
scroll to position [203, 0]
click at [56, 142] on button "Back" at bounding box center [49, 132] width 24 height 25
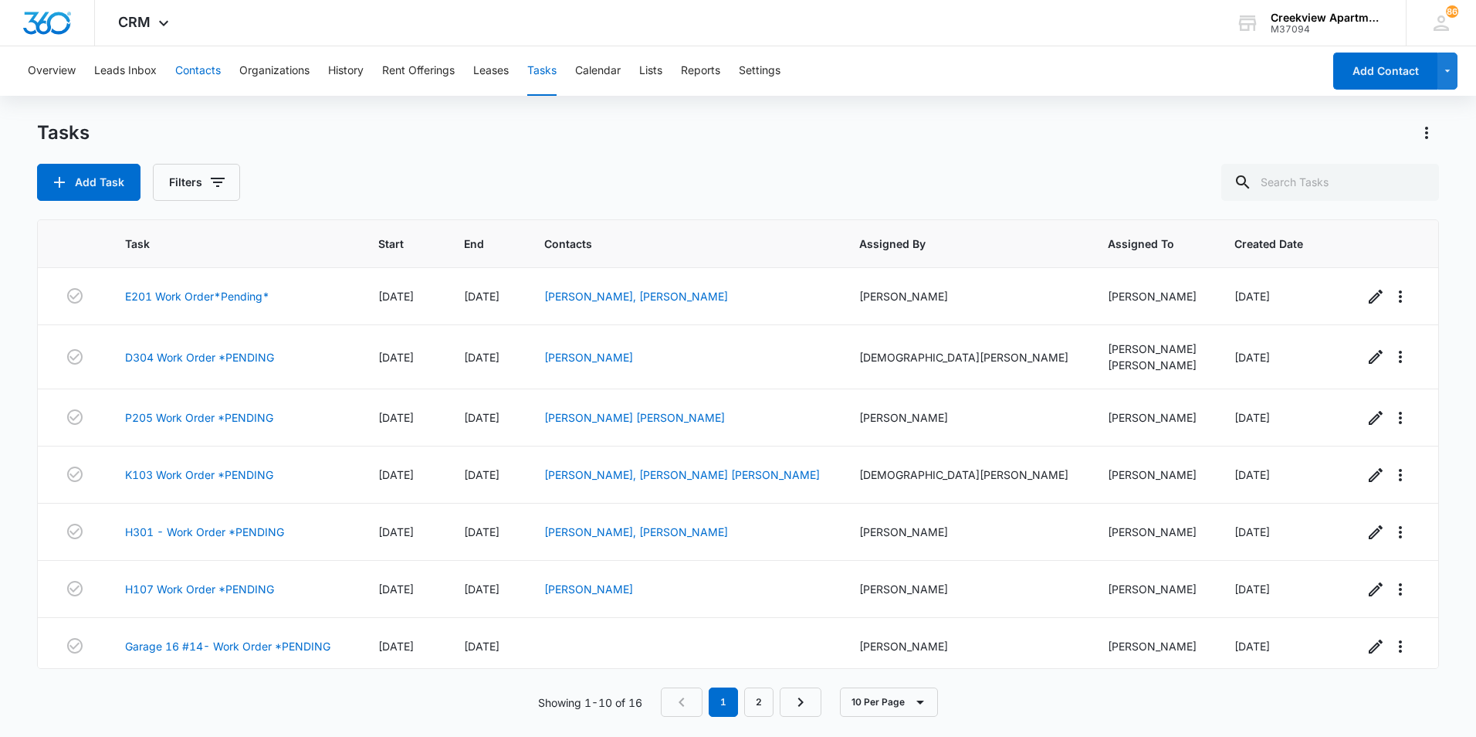
click at [187, 62] on button "Contacts" at bounding box center [198, 70] width 46 height 49
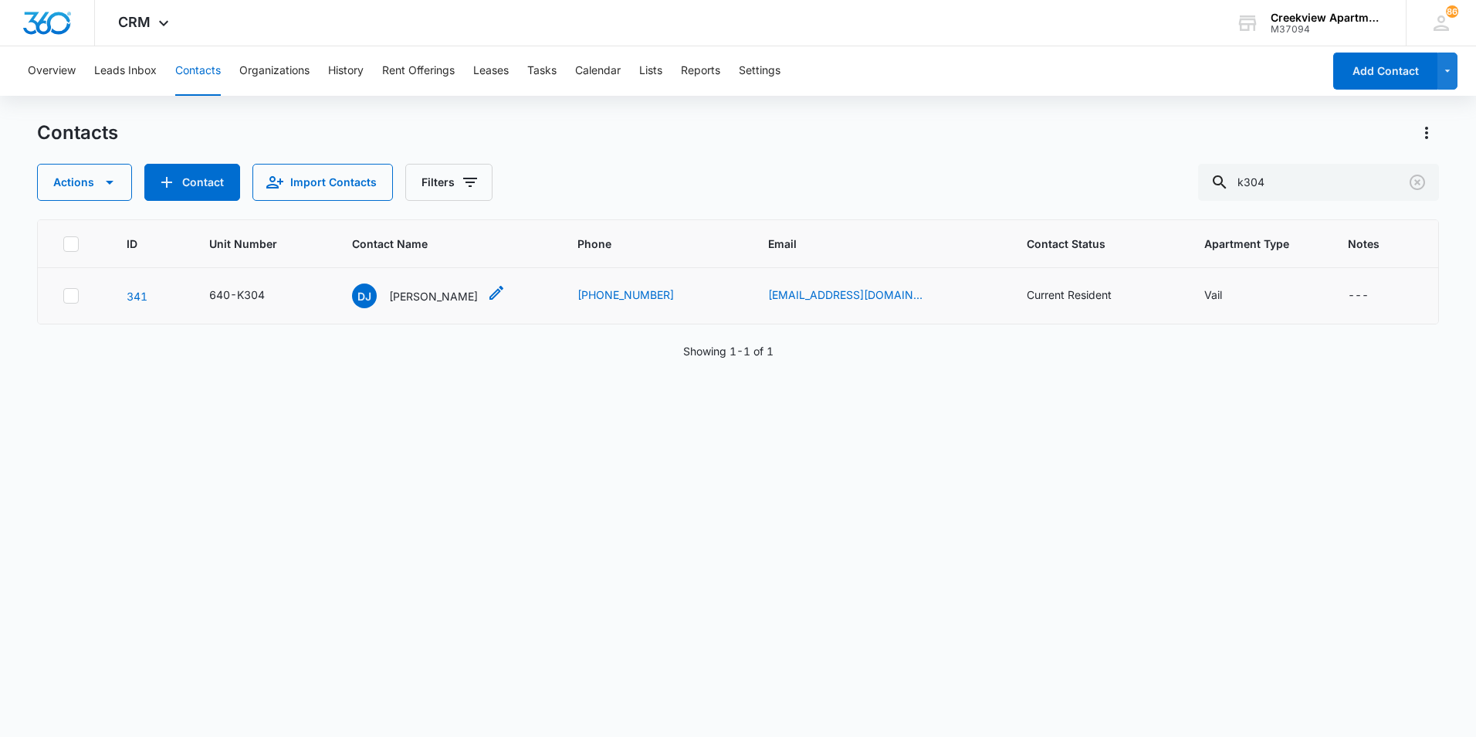
click at [429, 300] on p "[PERSON_NAME]" at bounding box center [433, 296] width 89 height 16
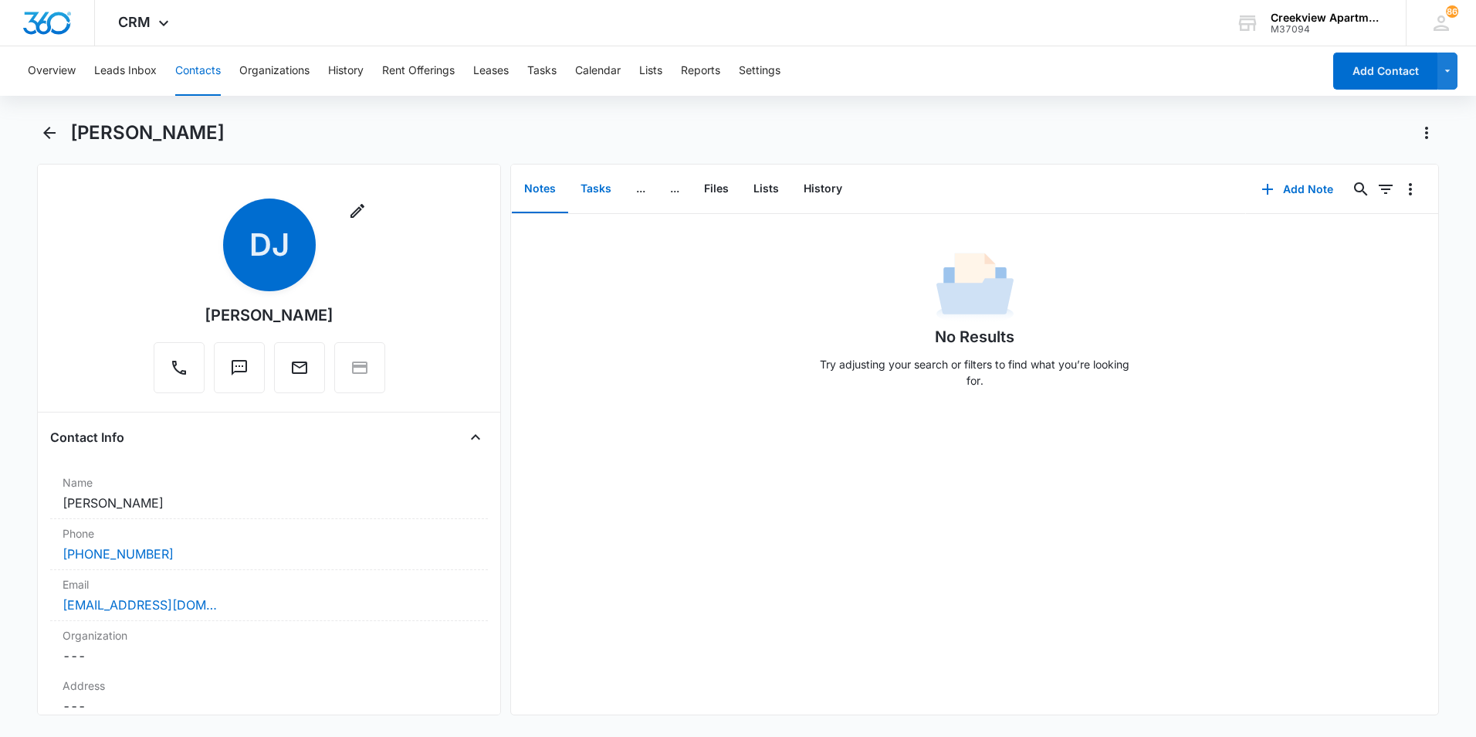
click at [615, 193] on button "Tasks" at bounding box center [596, 189] width 56 height 48
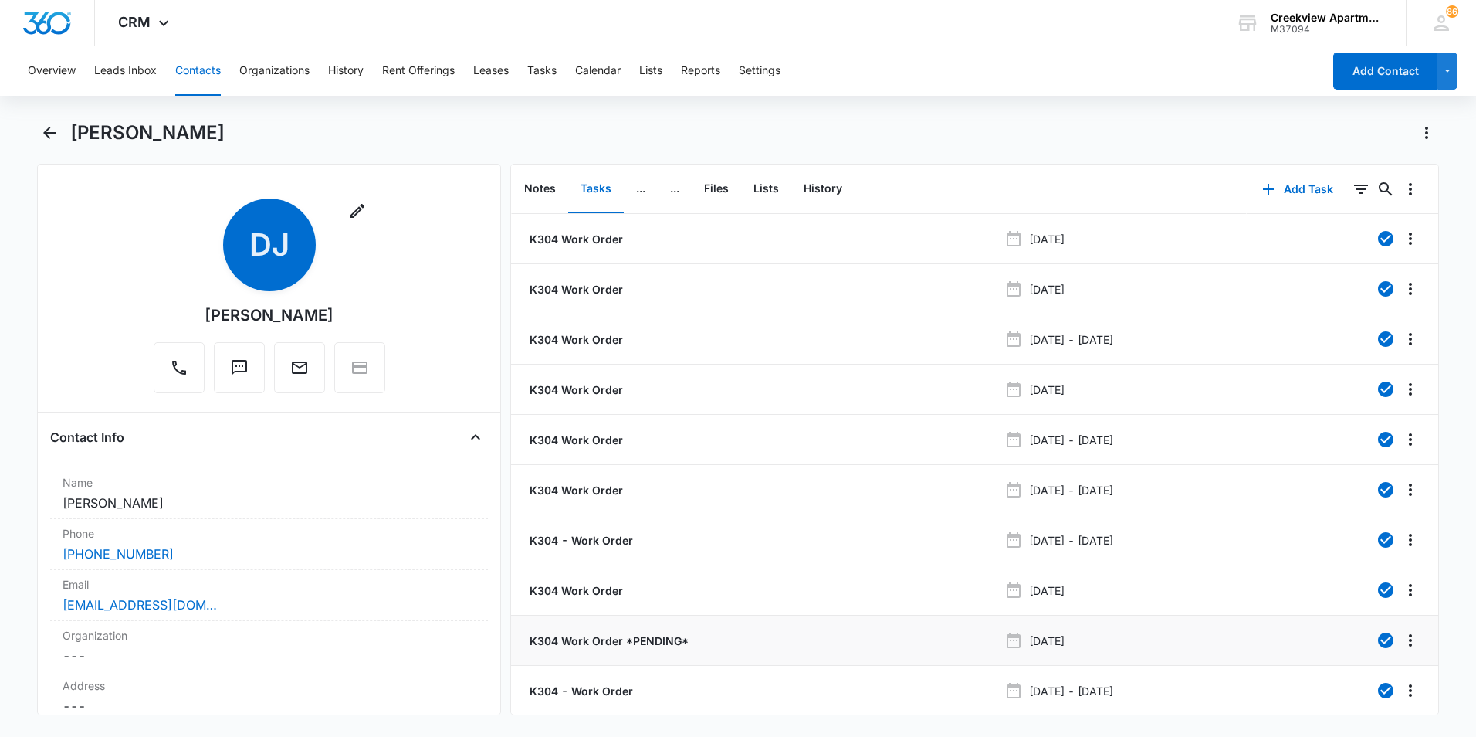
scroll to position [48, 0]
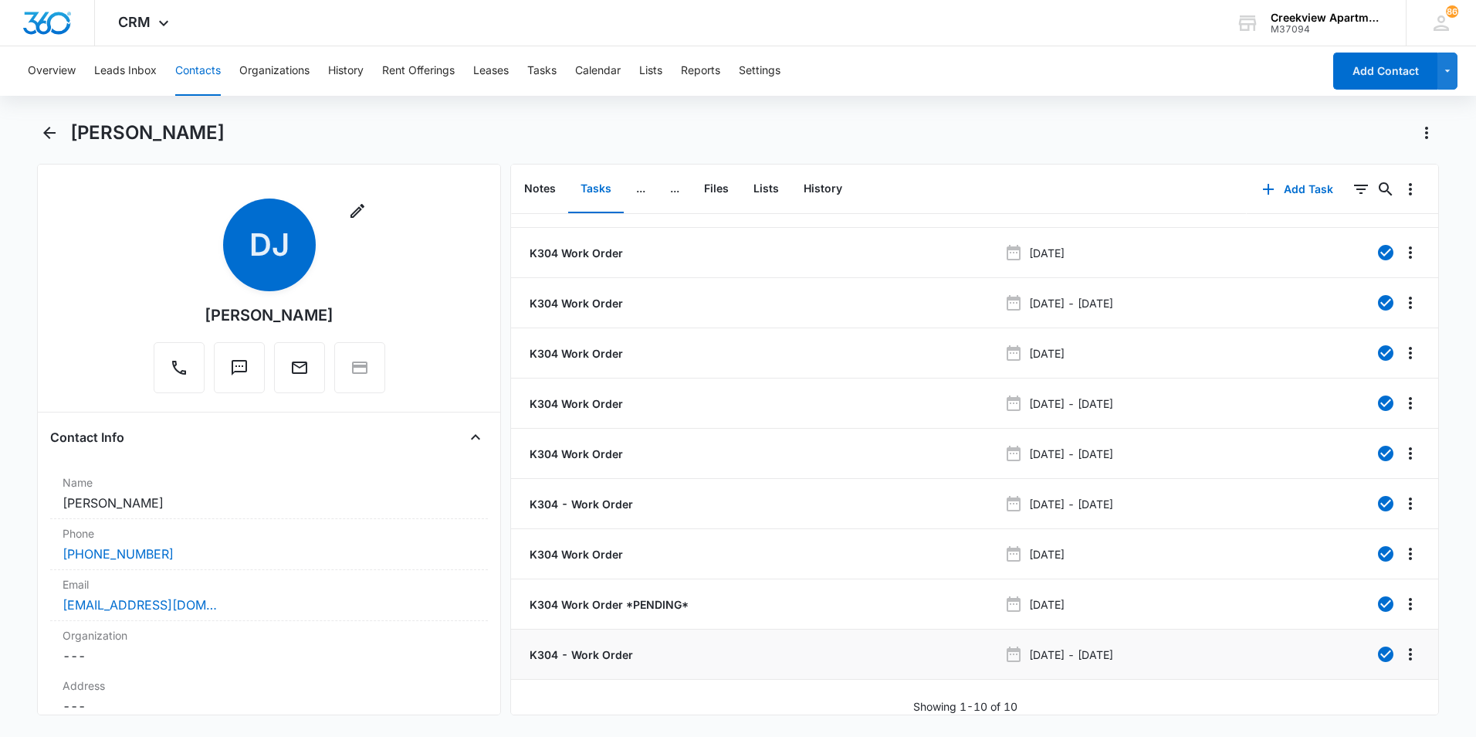
click at [596, 646] on p "K304 - Work Order" at bounding box center [580, 654] width 107 height 16
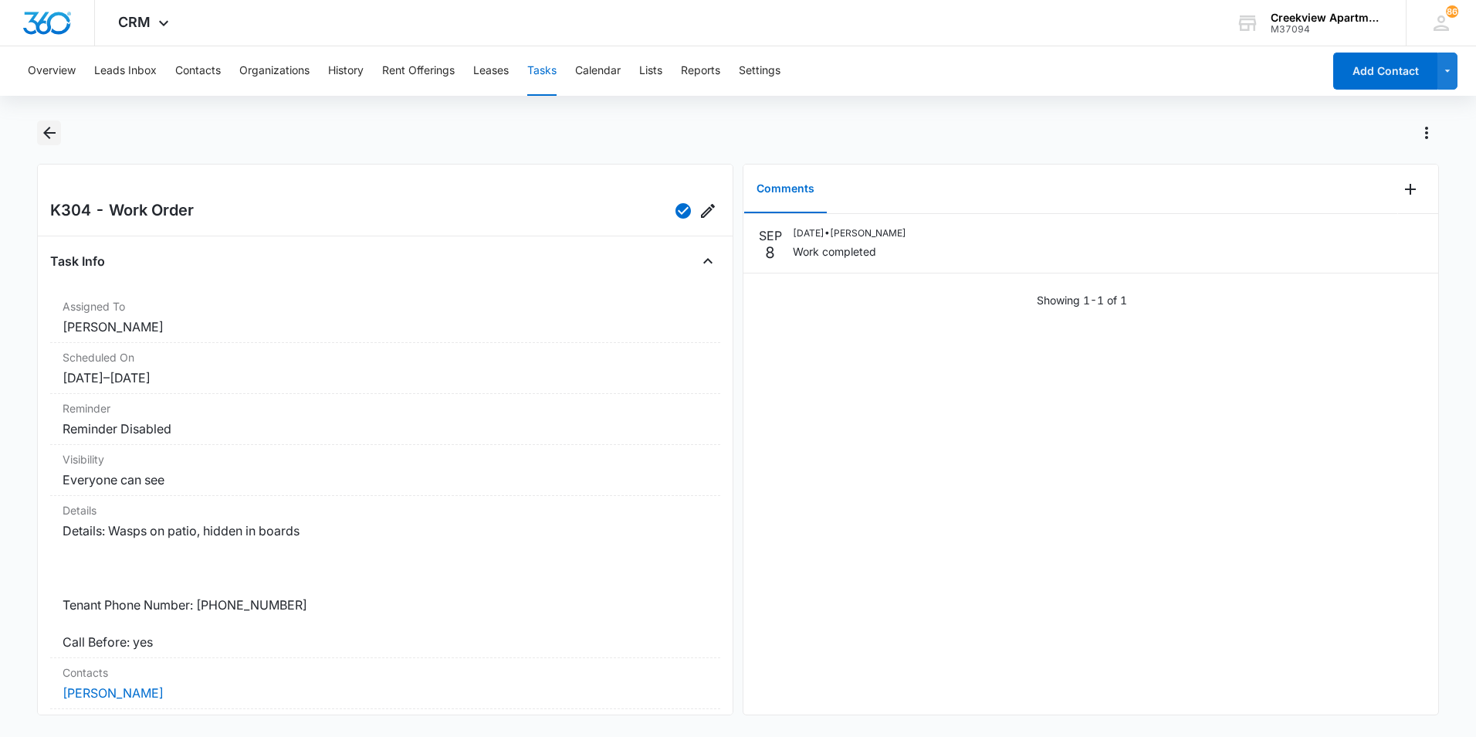
click at [49, 127] on icon "Back" at bounding box center [49, 133] width 19 height 19
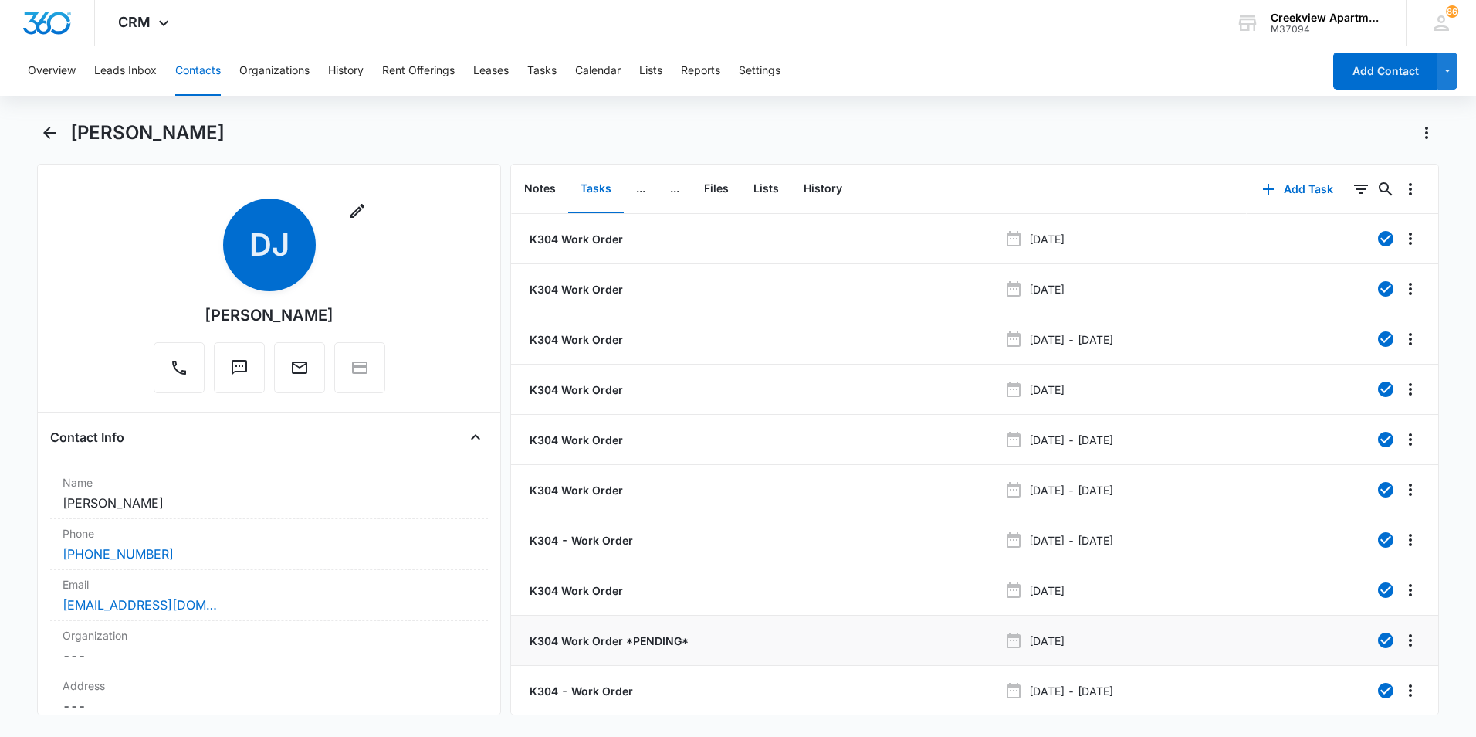
click at [651, 637] on p "K304 Work Order *PENDING*" at bounding box center [608, 640] width 162 height 16
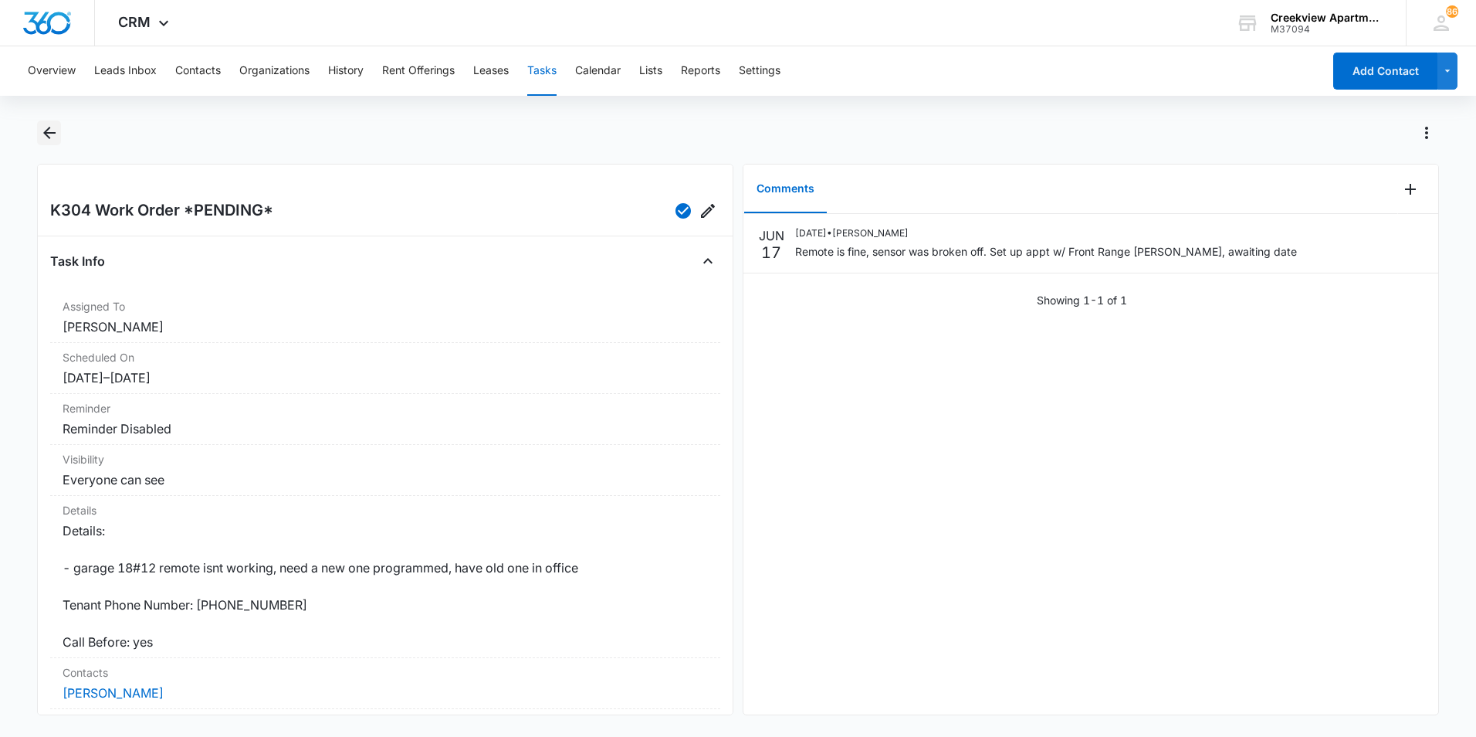
click at [43, 136] on icon "Back" at bounding box center [49, 133] width 19 height 19
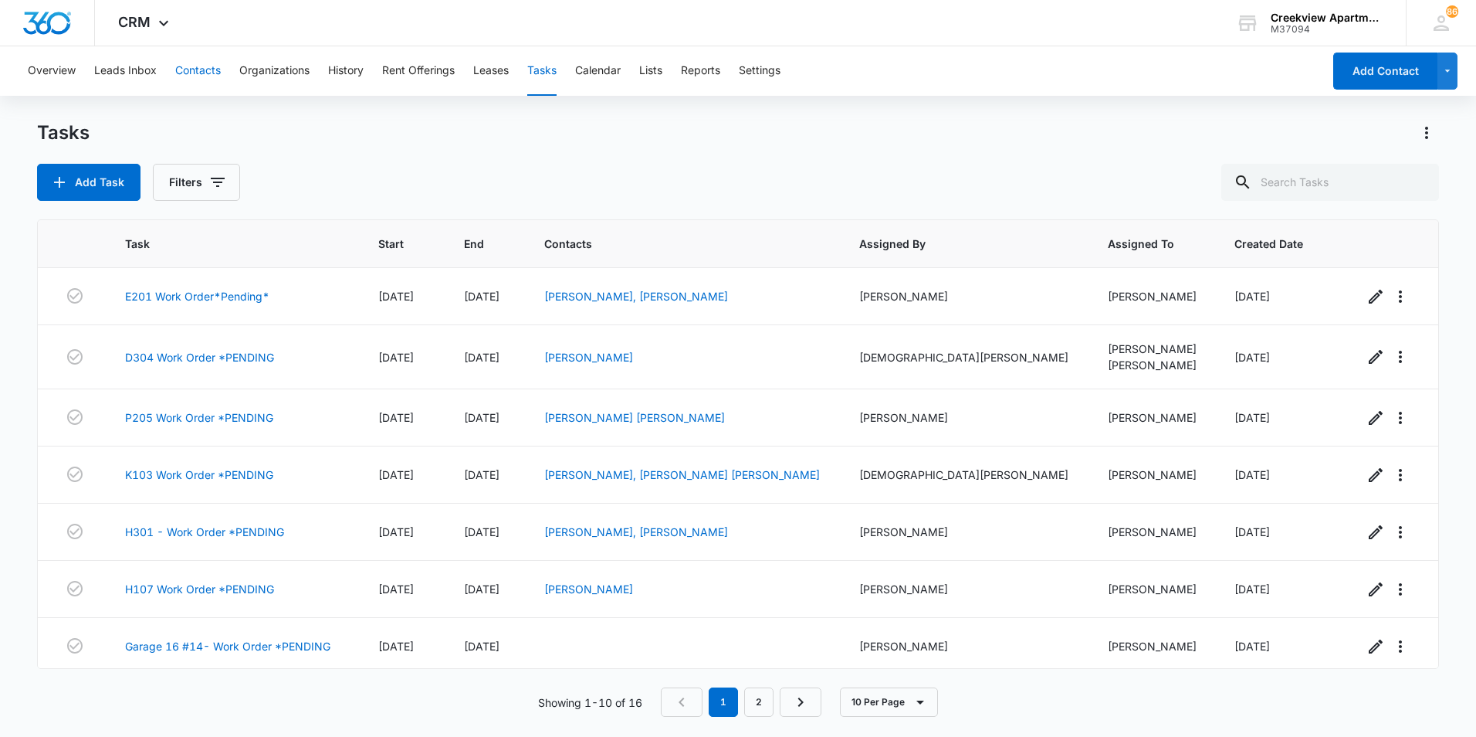
click at [194, 61] on button "Contacts" at bounding box center [198, 70] width 46 height 49
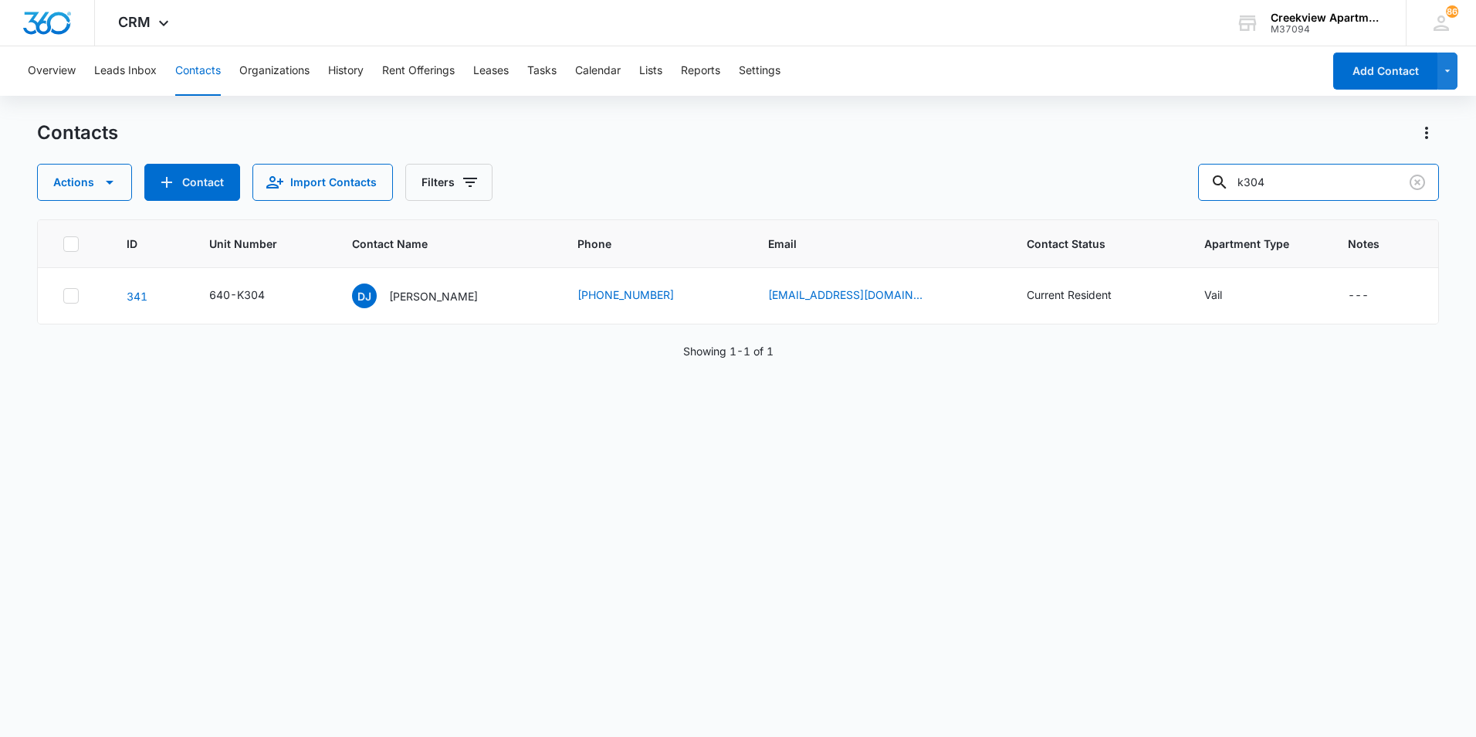
drag, startPoint x: 1297, startPoint y: 181, endPoint x: 1066, endPoint y: 164, distance: 231.5
click at [1066, 164] on div "Actions Contact Import Contacts Filters k304" at bounding box center [738, 182] width 1402 height 37
type input "l303"
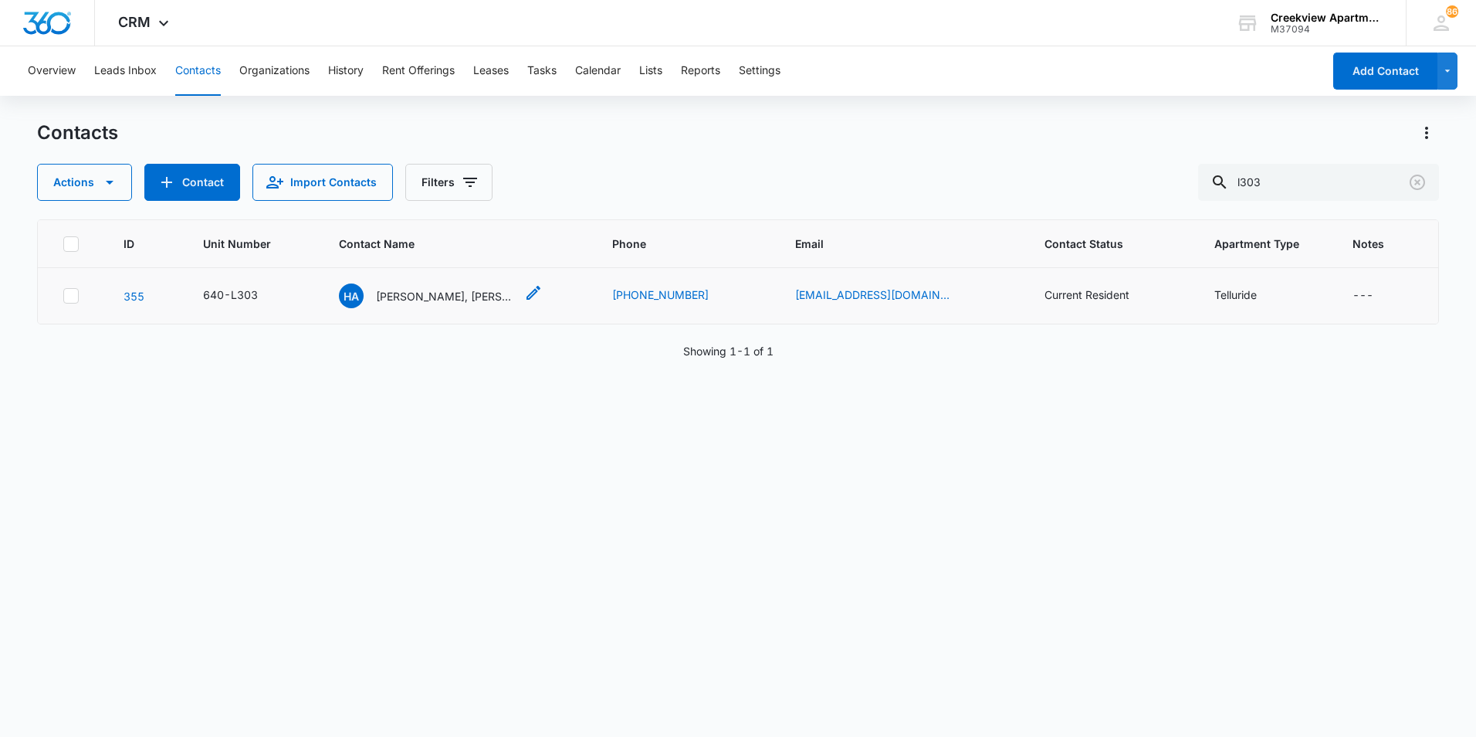
click at [448, 293] on p "[PERSON_NAME], [PERSON_NAME]" at bounding box center [445, 296] width 139 height 16
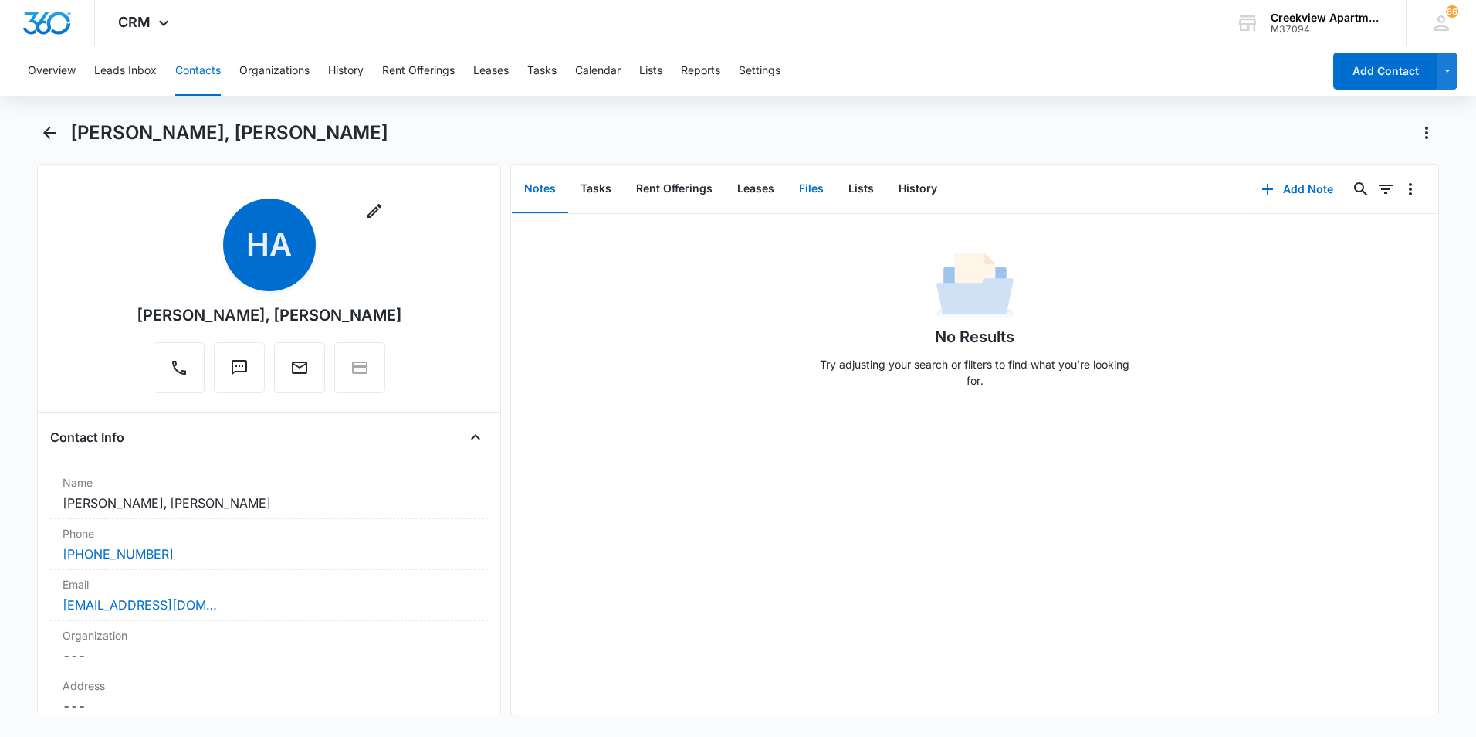
click at [804, 186] on button "Files" at bounding box center [811, 189] width 49 height 48
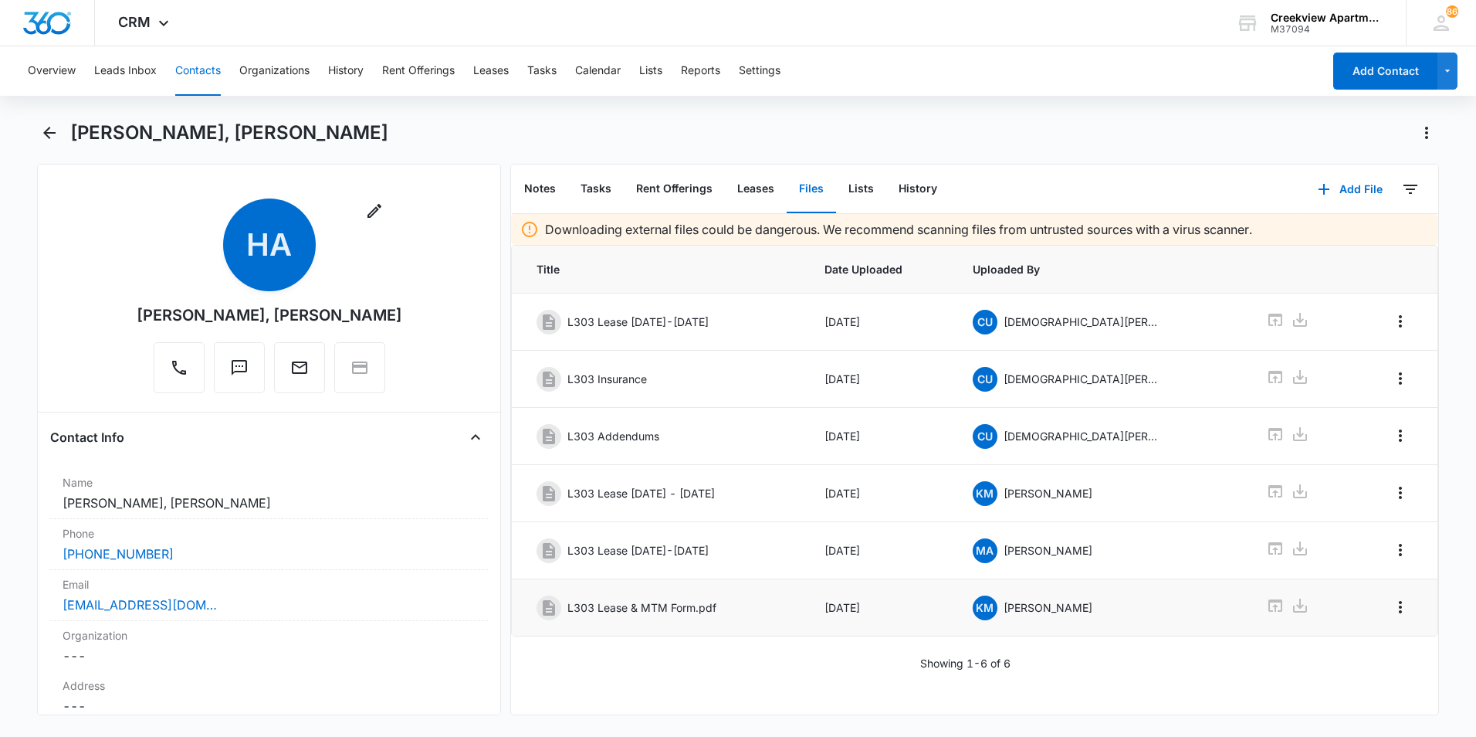
click at [680, 609] on p "L303 Lease & MTM Form.pdf" at bounding box center [641, 607] width 149 height 16
click at [1268, 609] on icon at bounding box center [1275, 605] width 14 height 12
click at [1268, 600] on icon at bounding box center [1275, 605] width 14 height 12
click at [1268, 601] on icon at bounding box center [1275, 605] width 14 height 12
